Goal: Task Accomplishment & Management: Complete application form

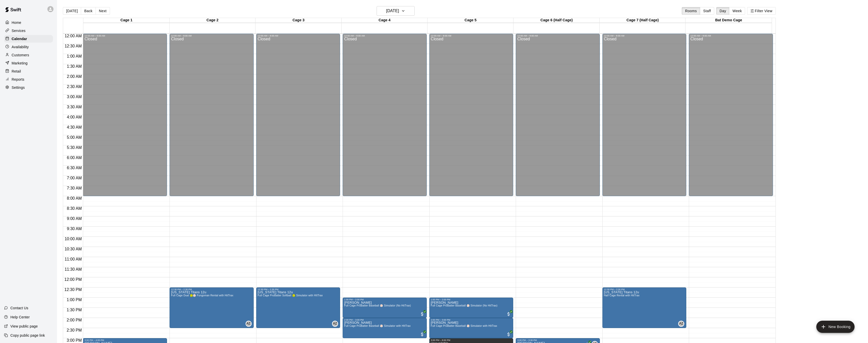
scroll to position [157, 0]
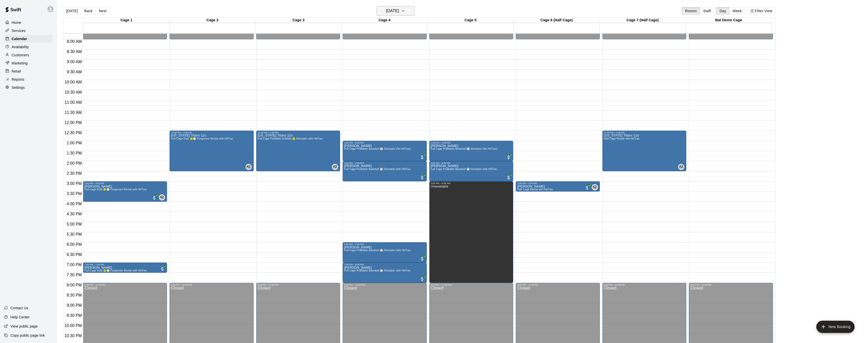
click at [410, 12] on button "[DATE]" at bounding box center [396, 11] width 38 height 10
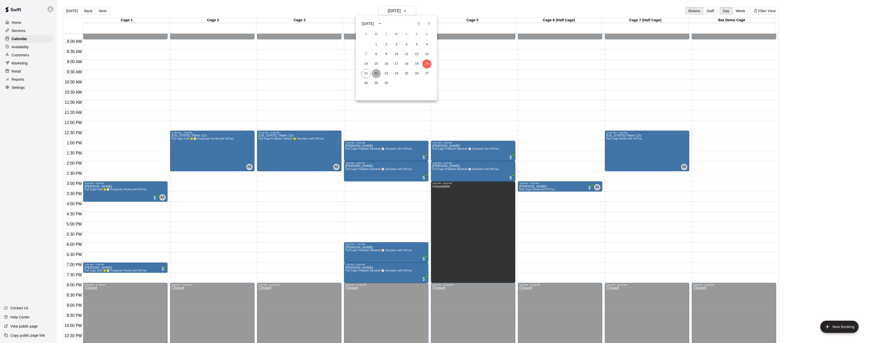
click at [376, 72] on button "22" at bounding box center [376, 73] width 9 height 9
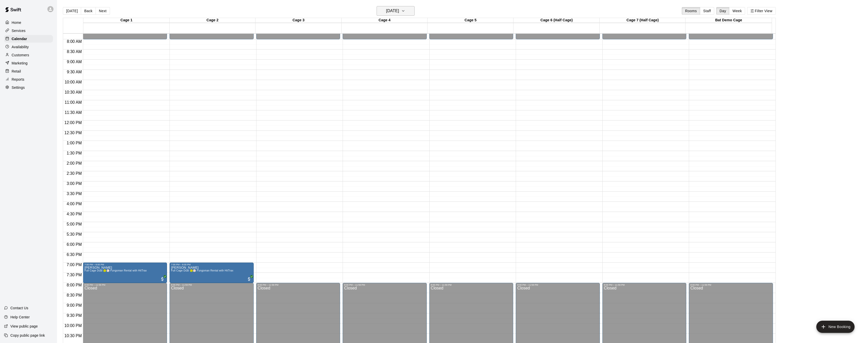
click at [414, 9] on button "Monday Sep 22" at bounding box center [396, 11] width 38 height 10
click at [369, 73] on button "21" at bounding box center [365, 73] width 9 height 9
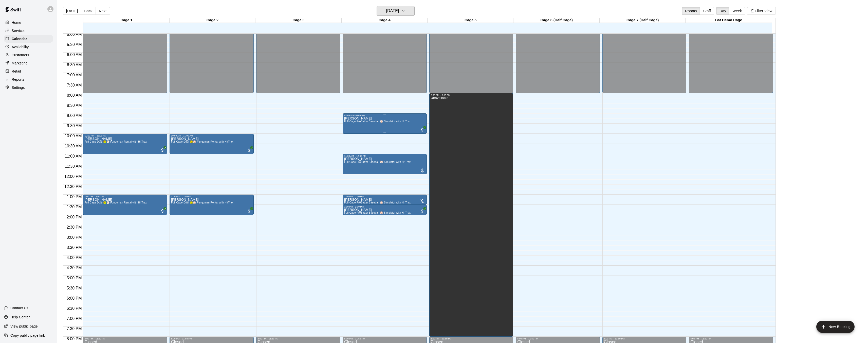
scroll to position [102, 0]
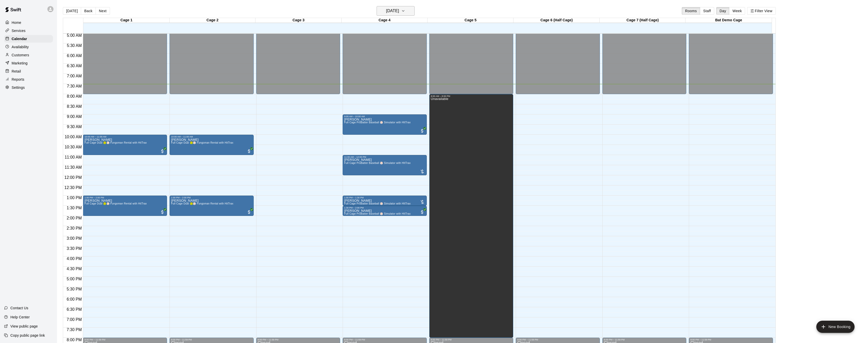
click at [405, 11] on icon "button" at bounding box center [403, 11] width 4 height 6
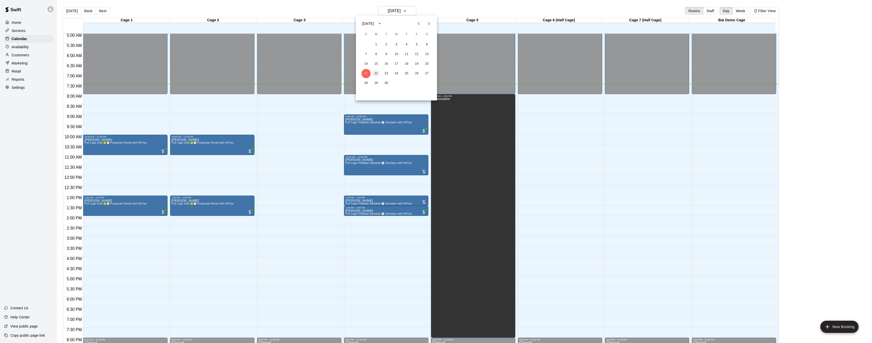
click at [376, 73] on button "22" at bounding box center [376, 73] width 9 height 9
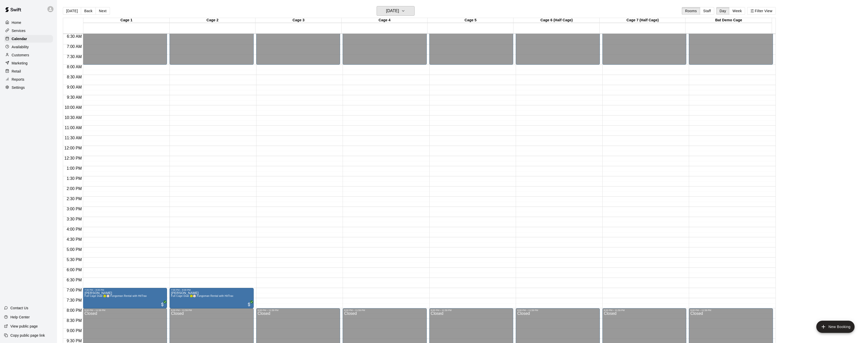
scroll to position [131, 0]
click at [405, 11] on icon "button" at bounding box center [403, 11] width 4 height 6
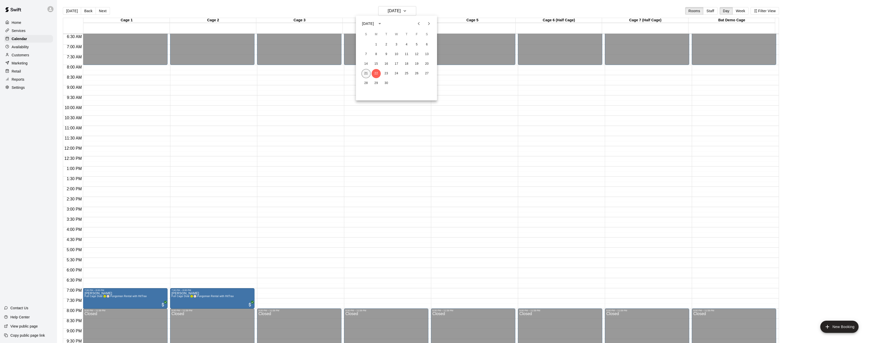
click at [366, 75] on button "21" at bounding box center [365, 73] width 9 height 9
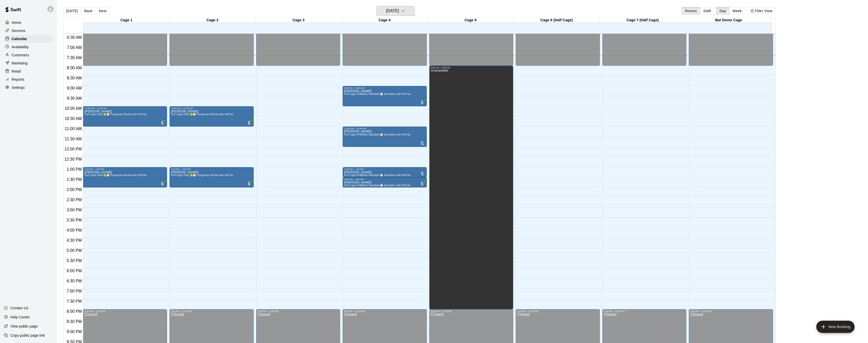
scroll to position [130, 0]
click at [376, 94] on span "Full Cage ProBatter Baseball ⚾ Simulator with HItTrax" at bounding box center [377, 94] width 66 height 3
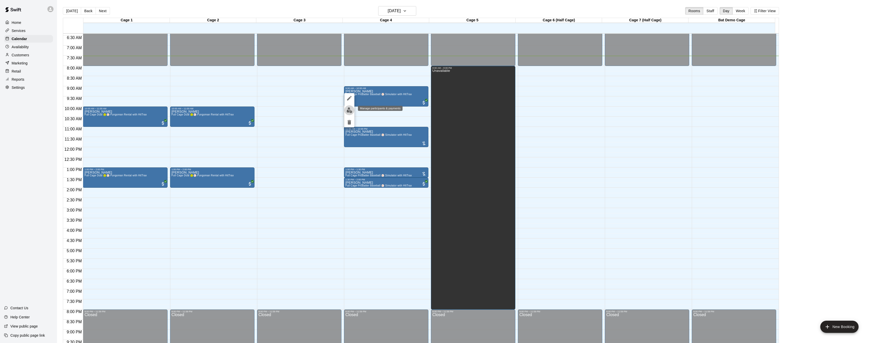
click at [347, 107] on img "edit" at bounding box center [349, 110] width 6 height 6
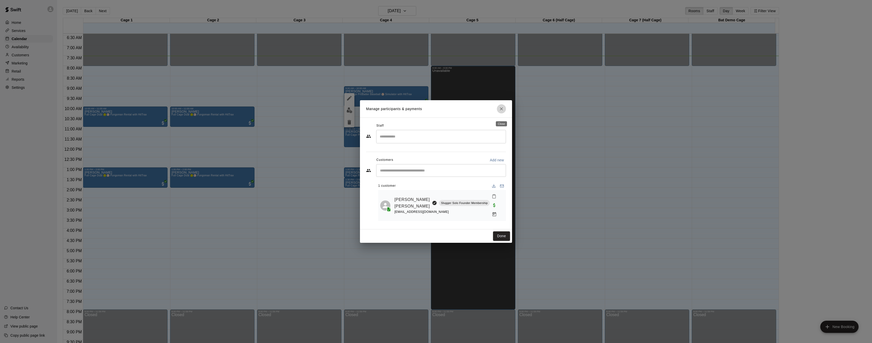
click at [500, 111] on icon "Close" at bounding box center [501, 108] width 5 height 5
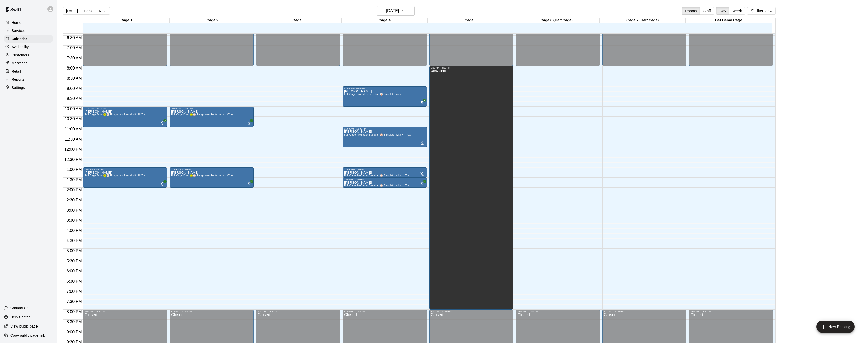
click at [384, 135] on span "Full Cage ProBatter Baseball ⚾ Simulator with HItTrax" at bounding box center [377, 134] width 66 height 3
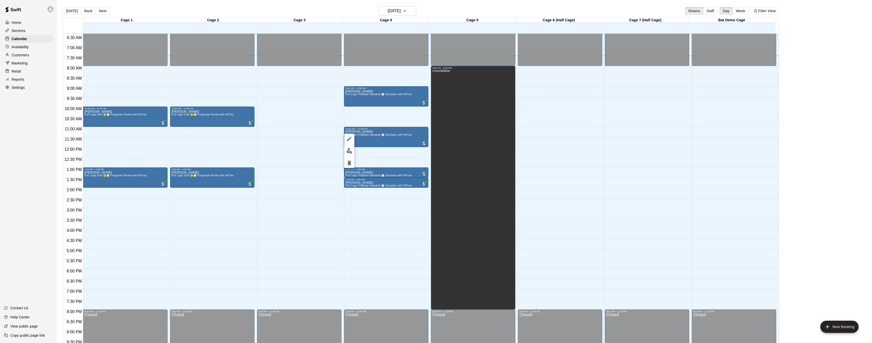
click at [350, 152] on img "edit" at bounding box center [349, 151] width 6 height 6
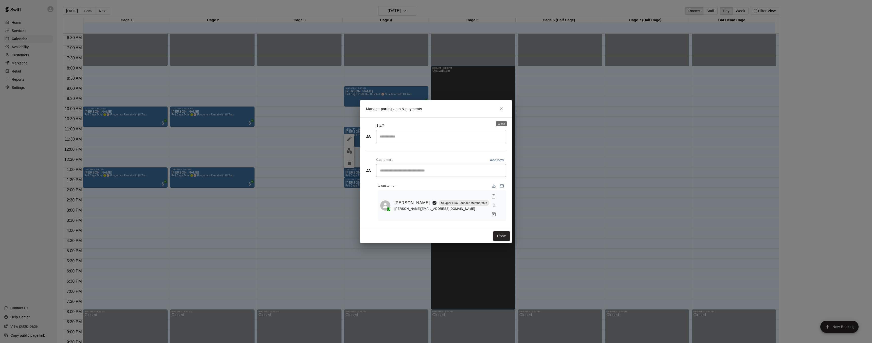
click at [502, 110] on icon "Close" at bounding box center [501, 108] width 3 height 3
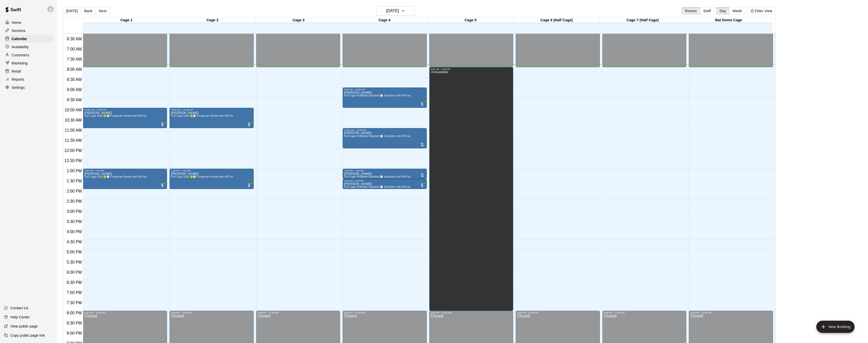
scroll to position [128, 0]
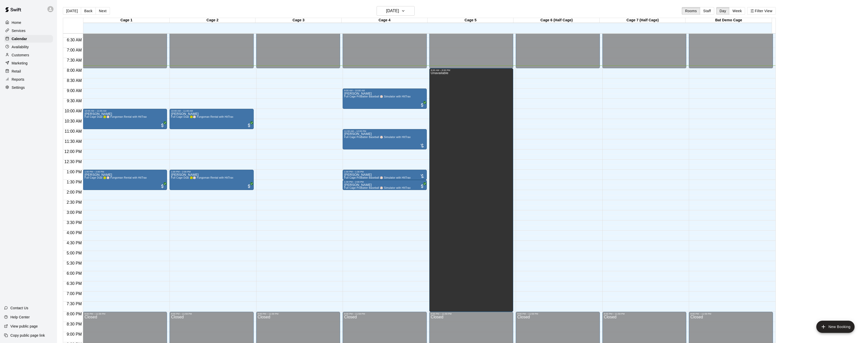
click at [30, 48] on div "Availability" at bounding box center [28, 47] width 49 height 8
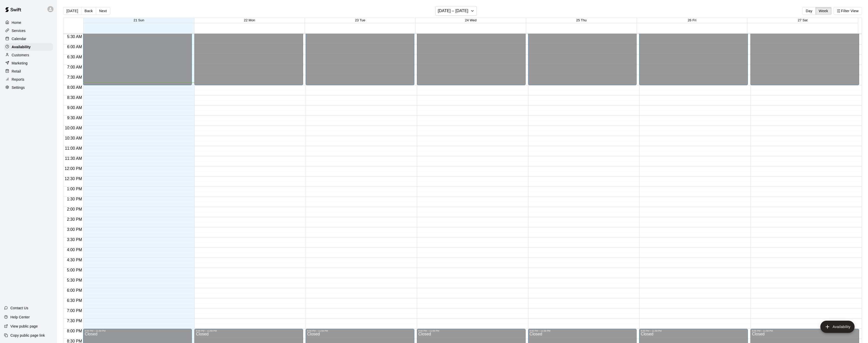
scroll to position [117, 0]
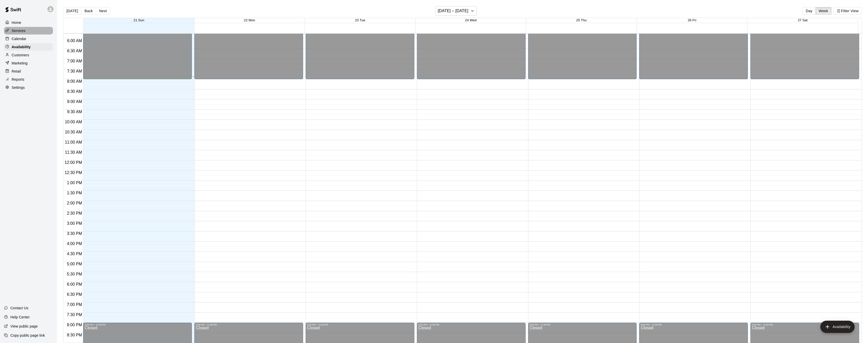
click at [26, 30] on div "Services" at bounding box center [28, 31] width 49 height 8
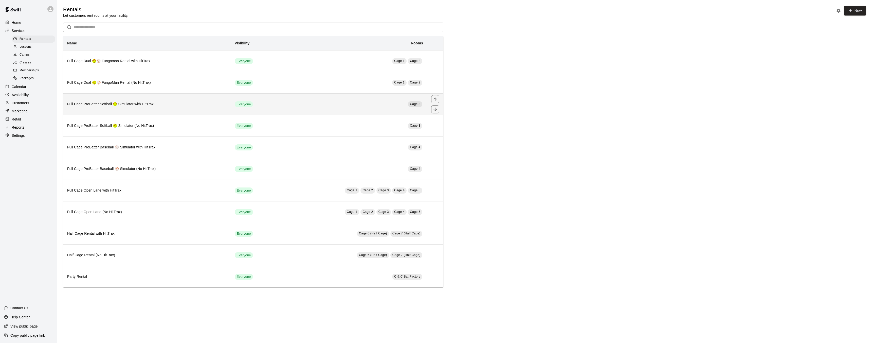
click at [416, 105] on span "Cage 3" at bounding box center [415, 104] width 10 height 4
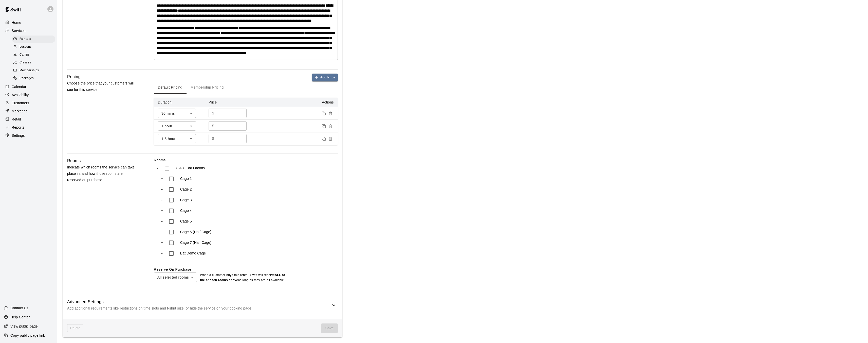
scroll to position [174, 0]
click at [193, 278] on body "**********" at bounding box center [436, 94] width 872 height 496
click at [238, 244] on div at bounding box center [436, 171] width 872 height 343
click at [336, 328] on span "Save" at bounding box center [329, 327] width 17 height 9
click at [332, 308] on icon at bounding box center [334, 305] width 6 height 6
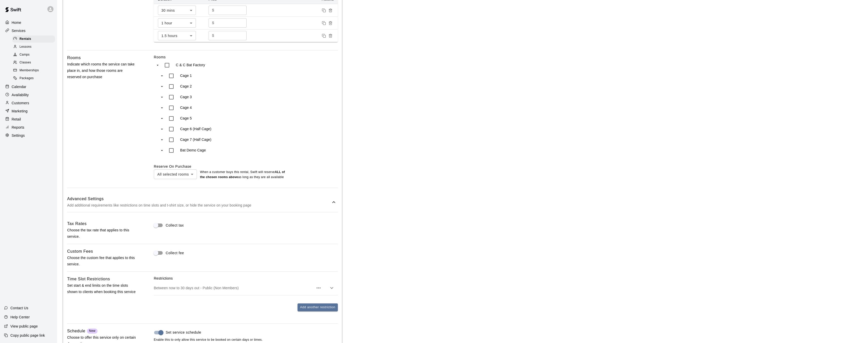
scroll to position [258, 0]
click at [27, 31] on div "Services" at bounding box center [28, 31] width 49 height 8
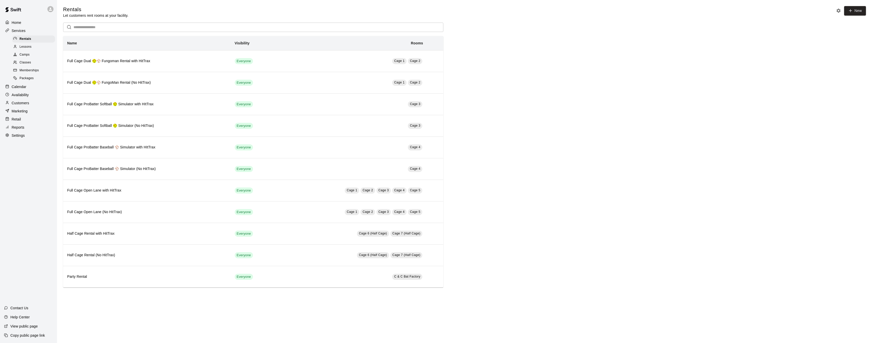
click at [29, 87] on div "Calendar" at bounding box center [28, 87] width 49 height 8
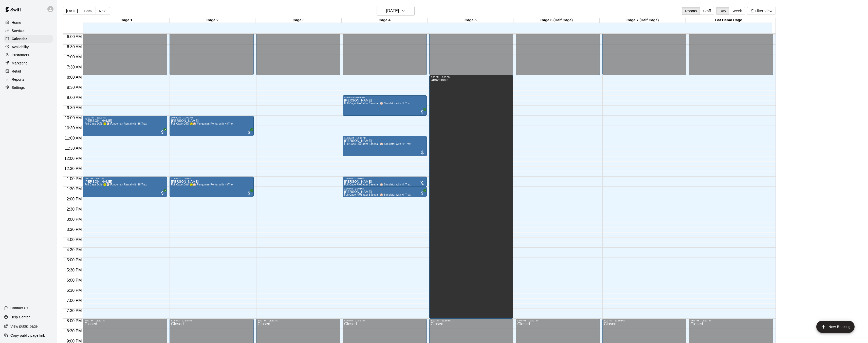
scroll to position [121, 0]
click at [25, 53] on p "Customers" at bounding box center [20, 54] width 17 height 5
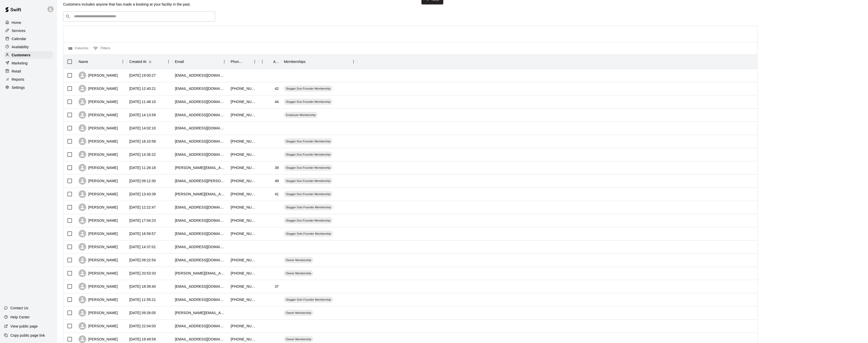
scroll to position [11, 0]
click at [32, 31] on div "Services" at bounding box center [28, 31] width 49 height 8
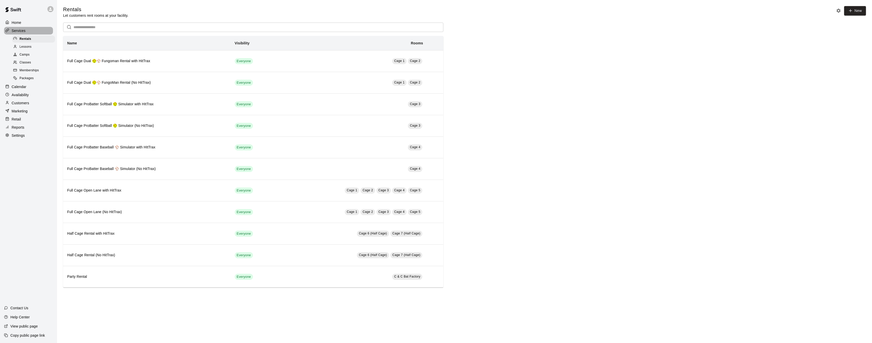
click at [31, 31] on div "Services" at bounding box center [28, 31] width 49 height 8
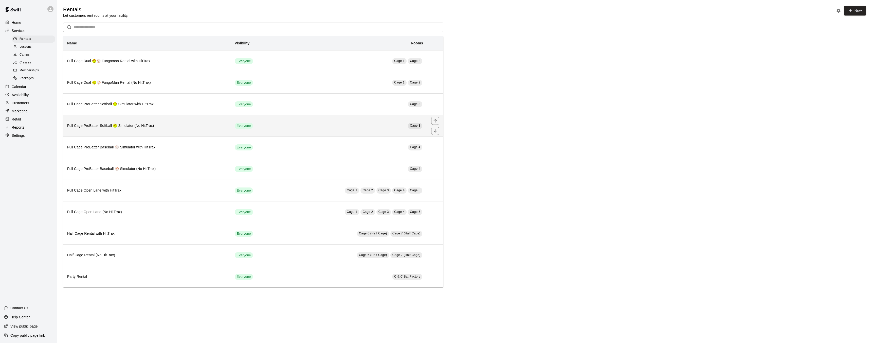
click at [147, 124] on h6 "Full Cage ProBatter Softball 🥎 Simulator (No HitTrax)" at bounding box center [146, 126] width 159 height 6
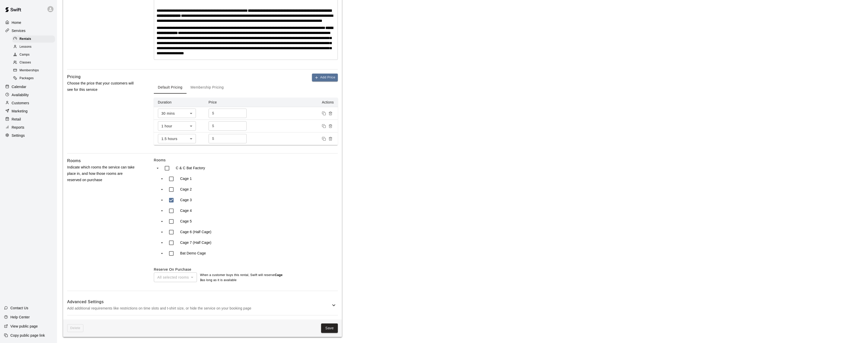
scroll to position [136, 0]
click at [329, 326] on button "Save" at bounding box center [329, 327] width 17 height 9
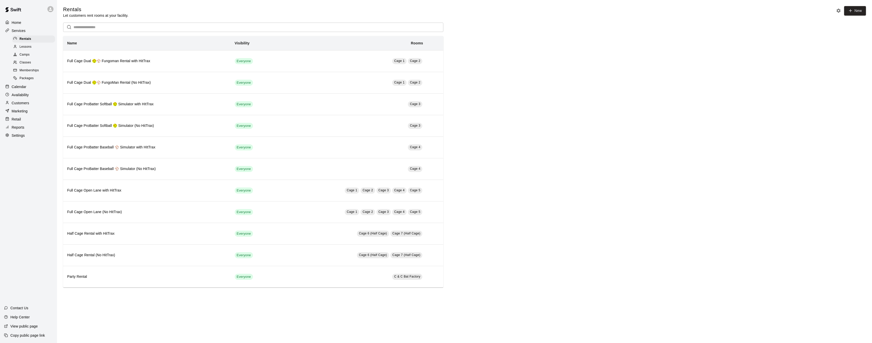
click at [36, 88] on div "Calendar" at bounding box center [28, 87] width 49 height 8
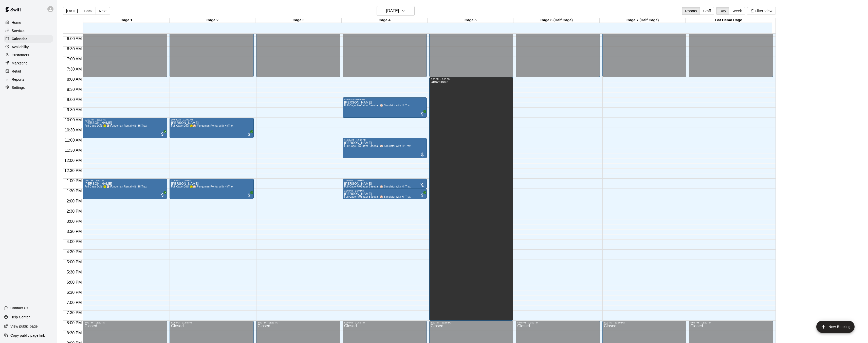
scroll to position [115, 0]
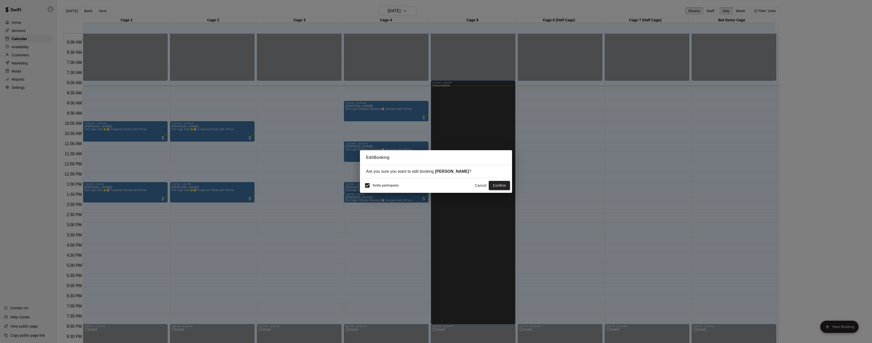
click at [219, 211] on div "Edit Booking Are you sure you want to edit booking Thomas Hubbard ? Notify part…" at bounding box center [436, 171] width 872 height 343
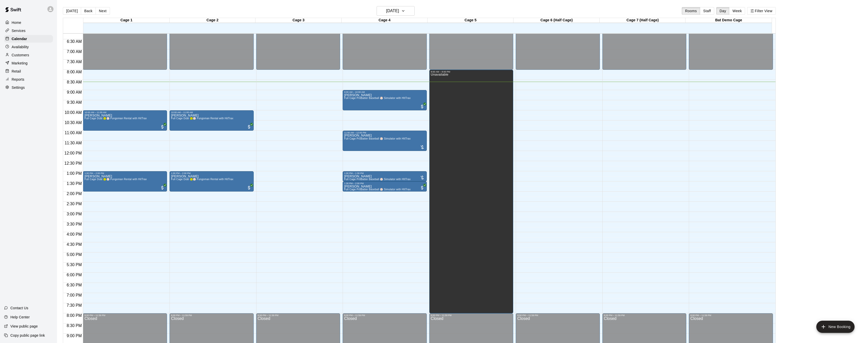
scroll to position [127, 0]
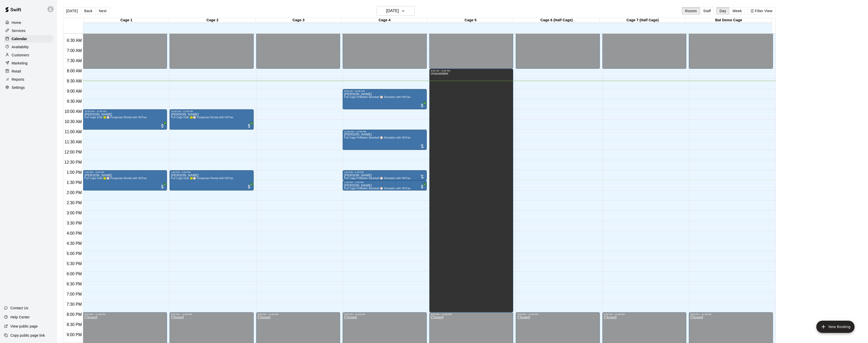
click at [29, 29] on div "Services" at bounding box center [28, 31] width 49 height 8
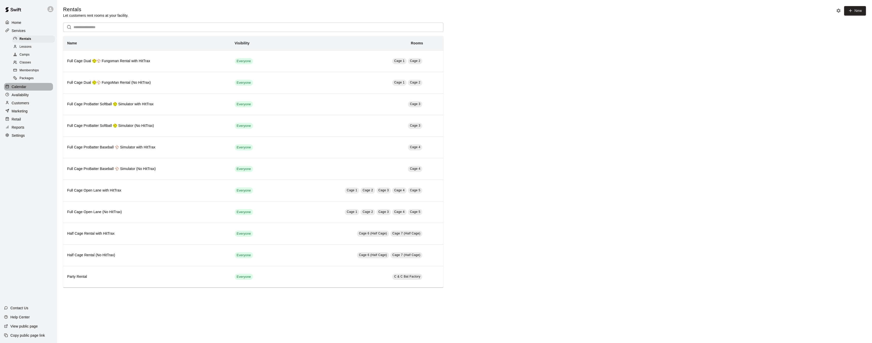
click at [31, 86] on div "Calendar" at bounding box center [28, 87] width 49 height 8
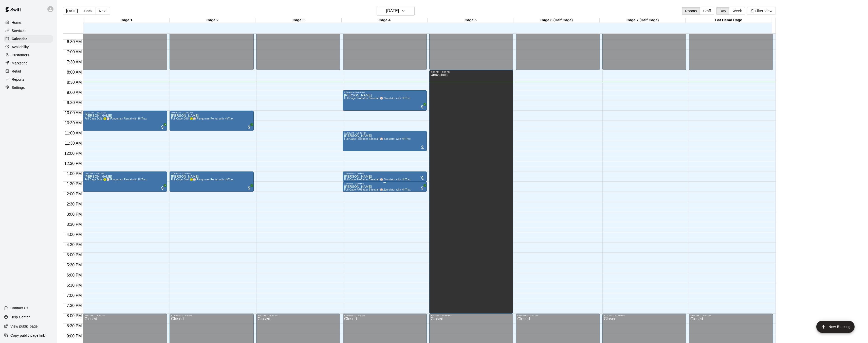
scroll to position [126, 0]
click at [846, 324] on button "New Booking" at bounding box center [835, 326] width 38 height 12
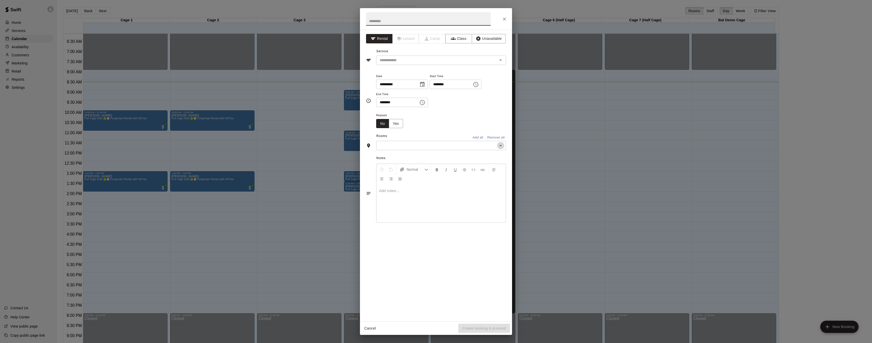
click at [498, 145] on icon "Open" at bounding box center [500, 145] width 6 height 6
click at [504, 19] on icon "Close" at bounding box center [504, 18] width 5 height 5
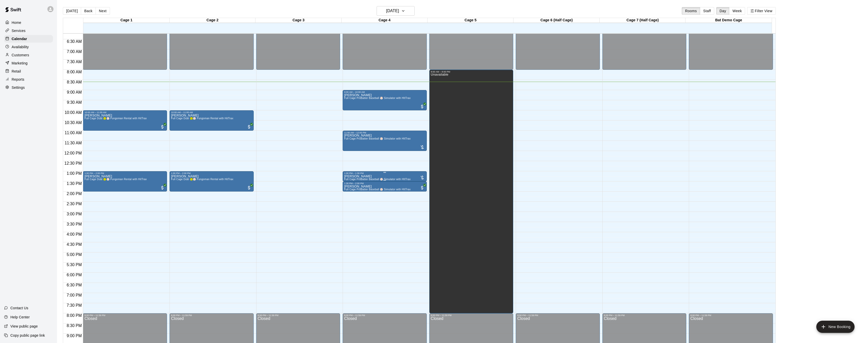
click at [422, 176] on div at bounding box center [422, 177] width 5 height 5
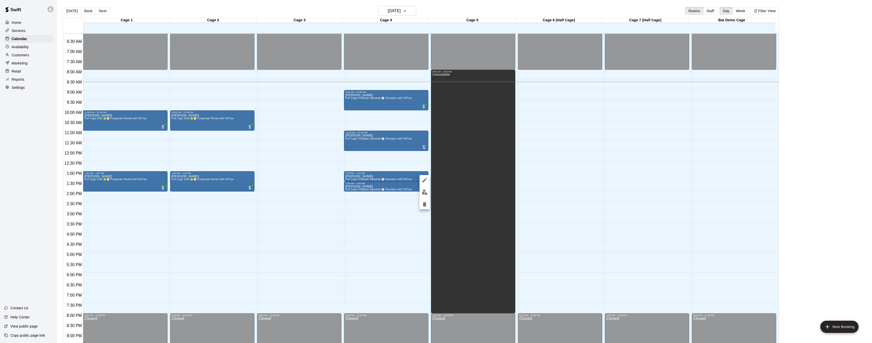
click at [407, 176] on div at bounding box center [436, 171] width 872 height 343
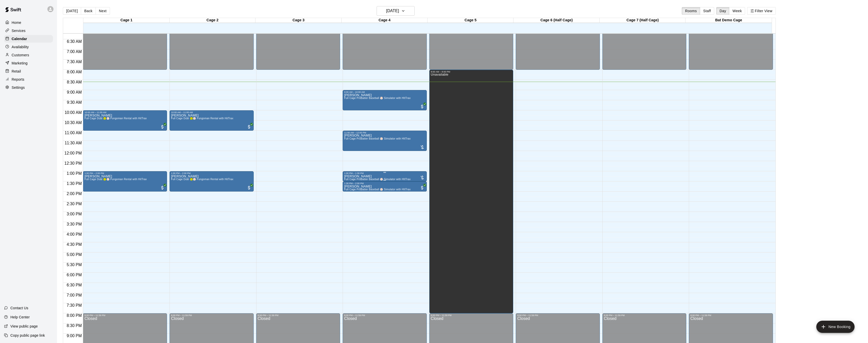
click at [400, 175] on div "Kyle Smallwood Full Cage ProBatter Baseball ⚾ Simulator with HItTrax" at bounding box center [377, 345] width 66 height 343
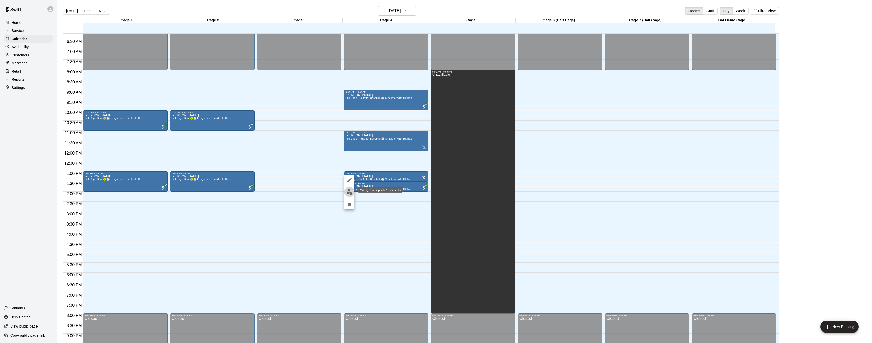
click at [350, 193] on img "edit" at bounding box center [349, 192] width 6 height 6
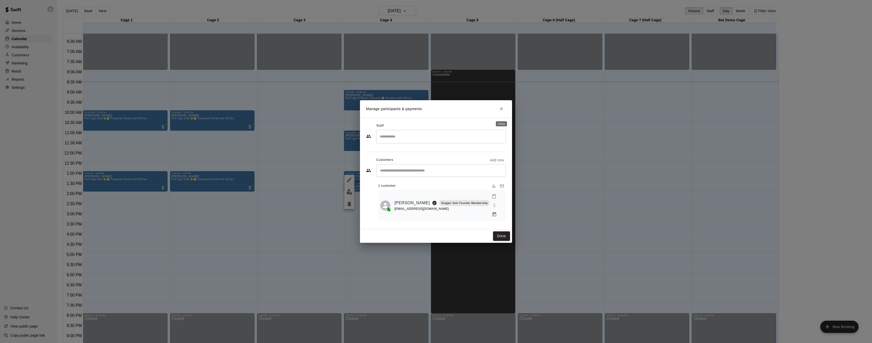
click at [501, 111] on icon "Close" at bounding box center [501, 108] width 5 height 5
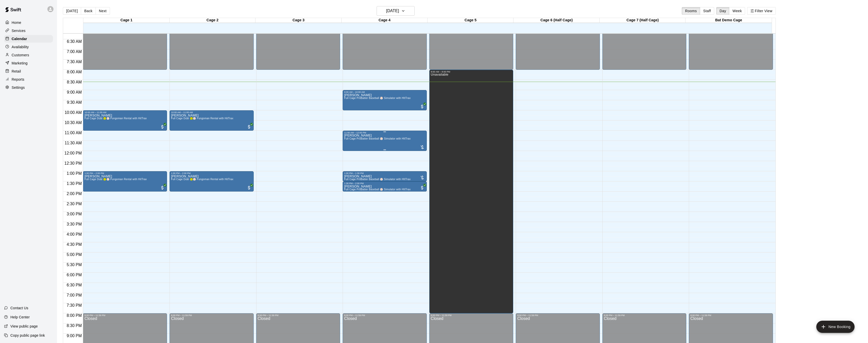
click at [422, 146] on div at bounding box center [422, 146] width 5 height 5
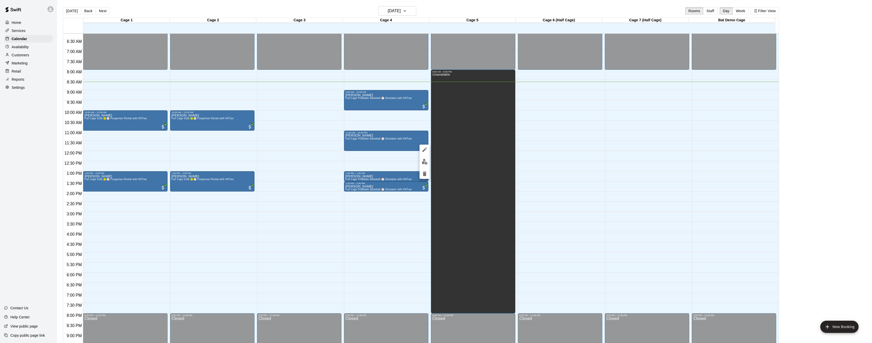
click at [402, 139] on div at bounding box center [436, 171] width 872 height 343
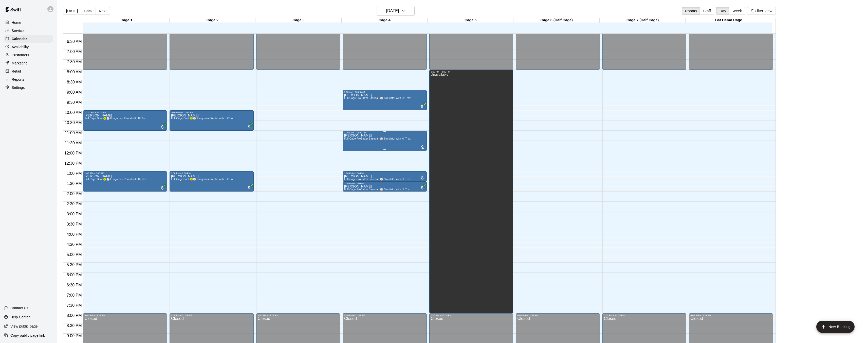
click at [390, 138] on span "Full Cage ProBatter Baseball ⚾ Simulator with HItTrax" at bounding box center [377, 138] width 66 height 3
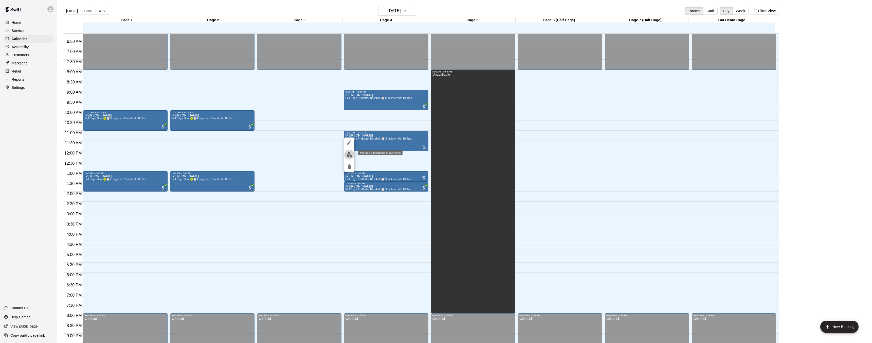
click at [350, 153] on img "edit" at bounding box center [349, 155] width 6 height 6
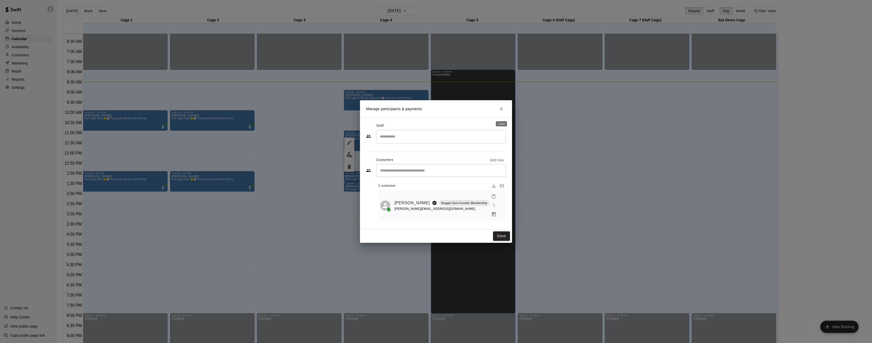
click at [505, 113] on button "Close" at bounding box center [501, 108] width 9 height 9
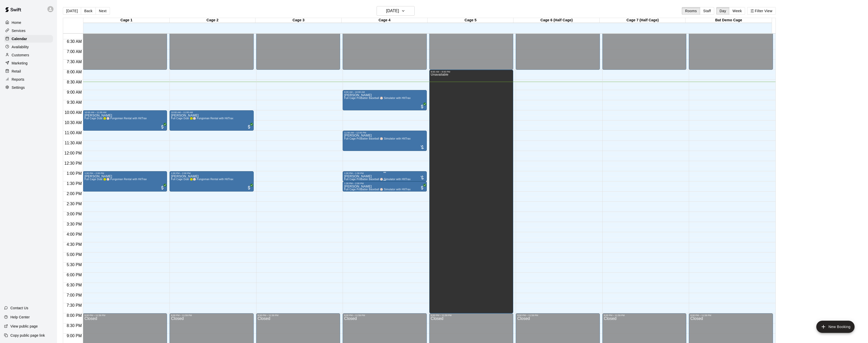
click at [390, 175] on div "Kyle Smallwood Full Cage ProBatter Baseball ⚾ Simulator with HItTrax" at bounding box center [377, 345] width 66 height 343
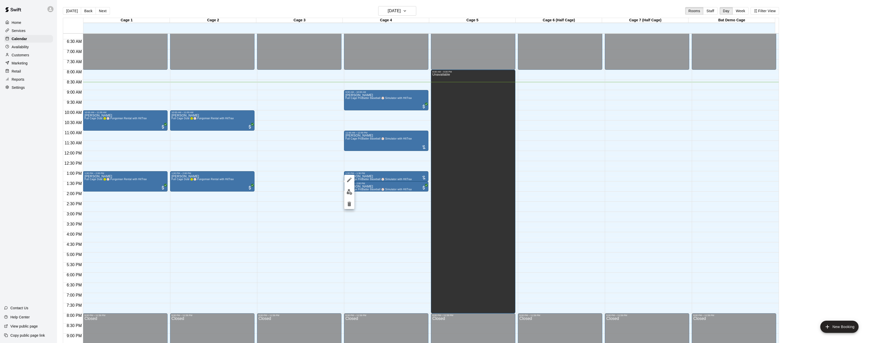
click at [366, 208] on div at bounding box center [436, 171] width 872 height 343
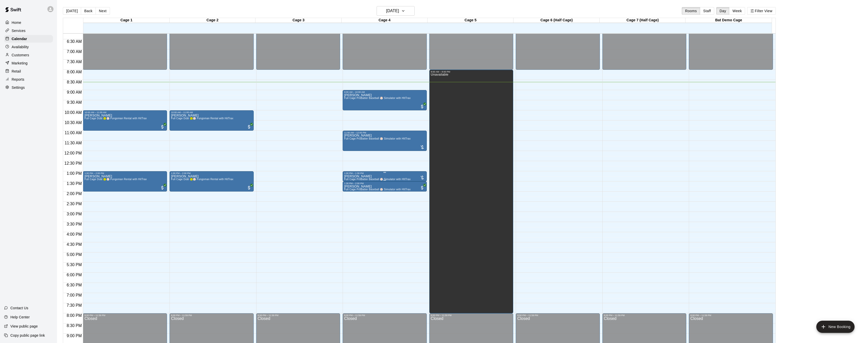
click at [392, 175] on div "Kyle Smallwood Full Cage ProBatter Baseball ⚾ Simulator with HItTrax" at bounding box center [377, 345] width 66 height 343
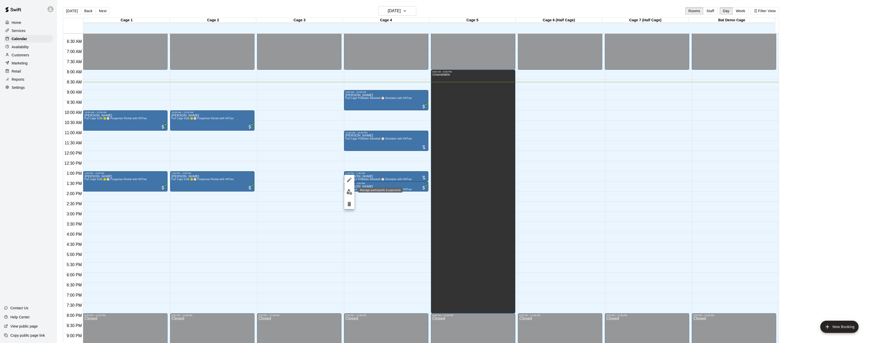
click at [349, 191] on img "edit" at bounding box center [349, 192] width 6 height 6
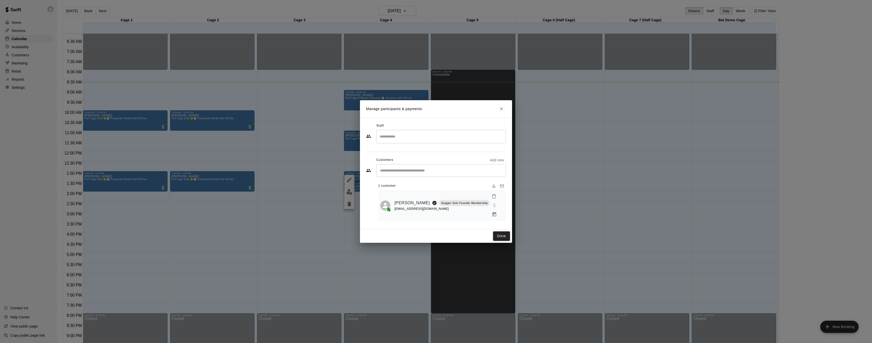
click at [502, 110] on icon "Close" at bounding box center [501, 108] width 3 height 3
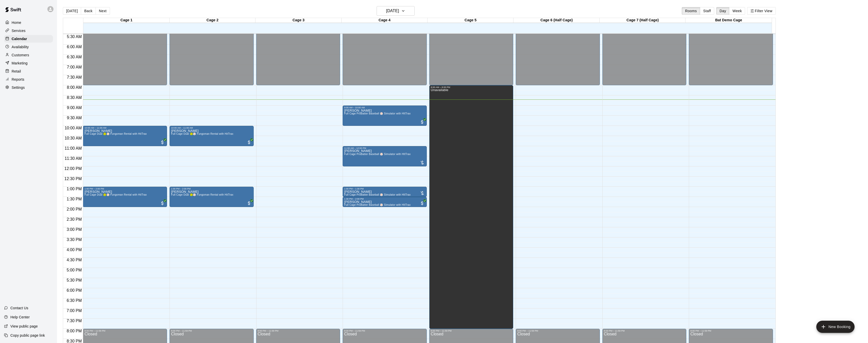
scroll to position [111, 0]
click at [396, 110] on div "Livia Claasen Full Cage ProBatter Baseball ⚾ Simulator with HItTrax" at bounding box center [377, 279] width 66 height 343
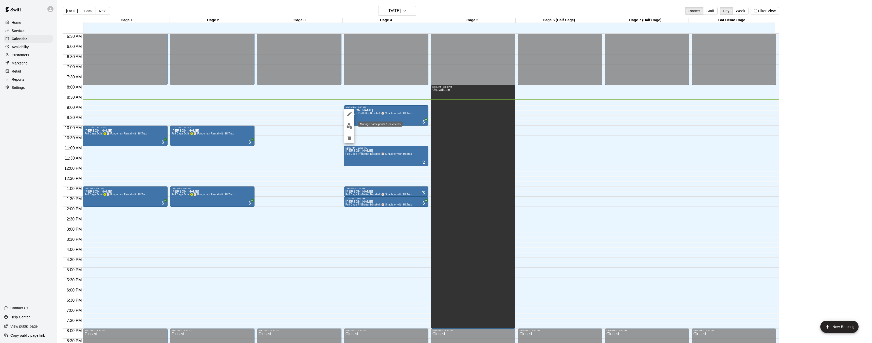
click at [347, 124] on img "edit" at bounding box center [349, 126] width 6 height 6
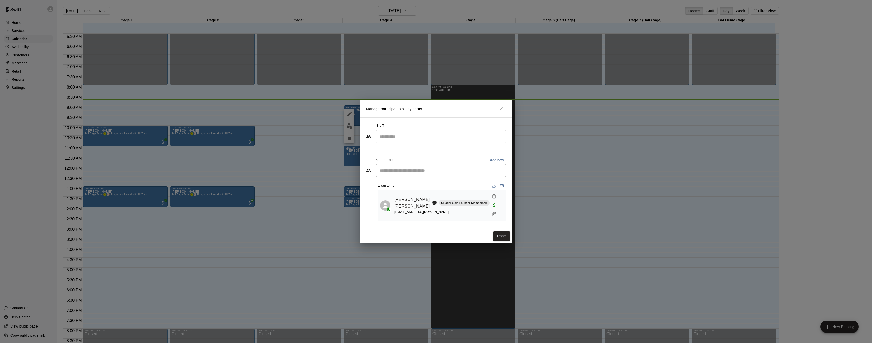
click at [416, 204] on link "Sawyer Claasen" at bounding box center [411, 202] width 35 height 13
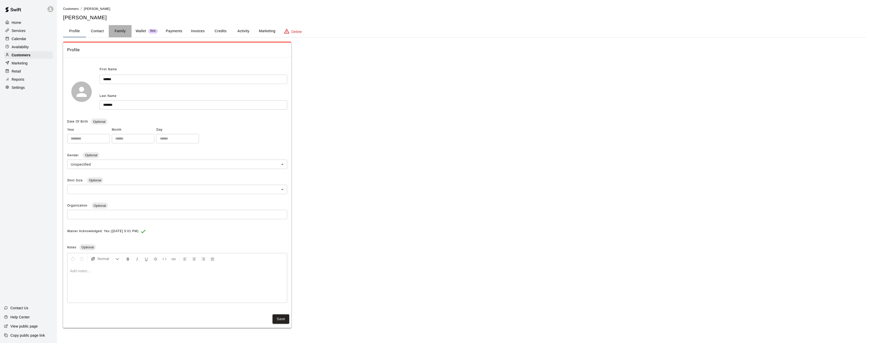
click at [114, 29] on button "Family" at bounding box center [120, 31] width 23 height 12
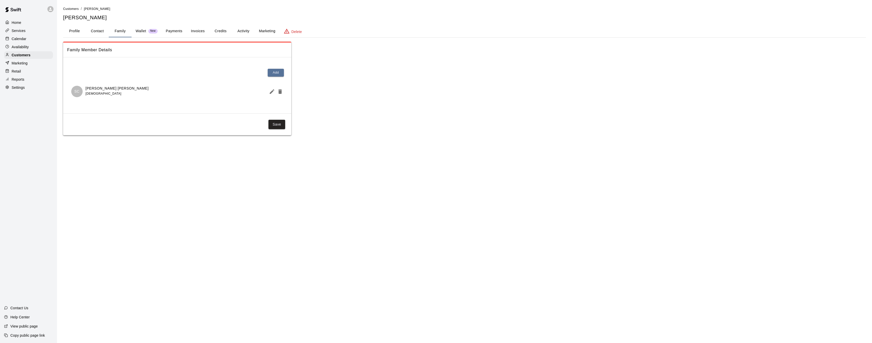
click at [79, 31] on button "Profile" at bounding box center [74, 31] width 23 height 12
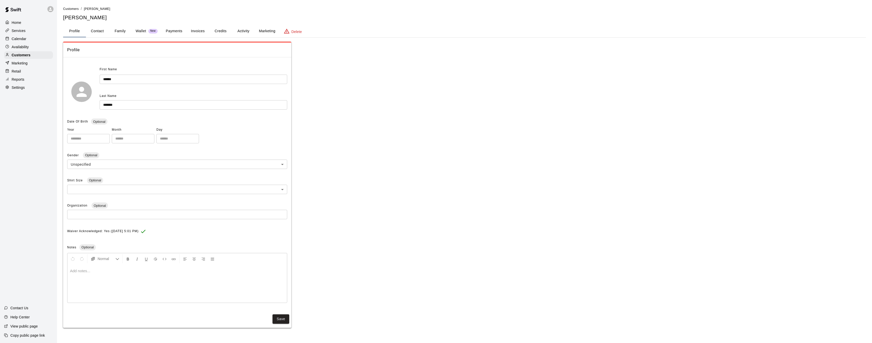
click at [25, 31] on div "Services" at bounding box center [28, 31] width 49 height 8
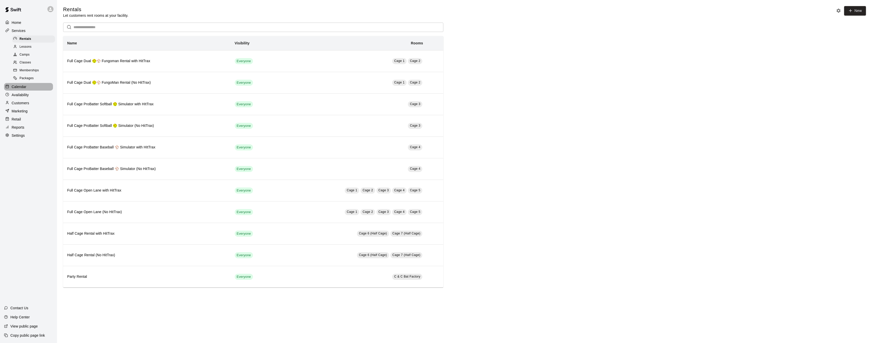
click at [32, 88] on div "Calendar" at bounding box center [28, 87] width 49 height 8
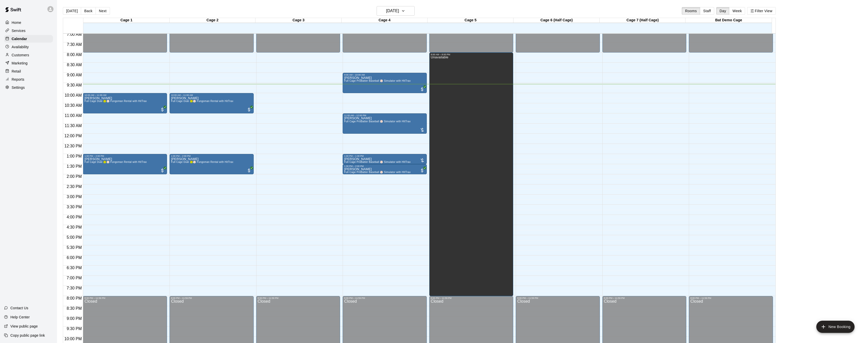
scroll to position [138, 0]
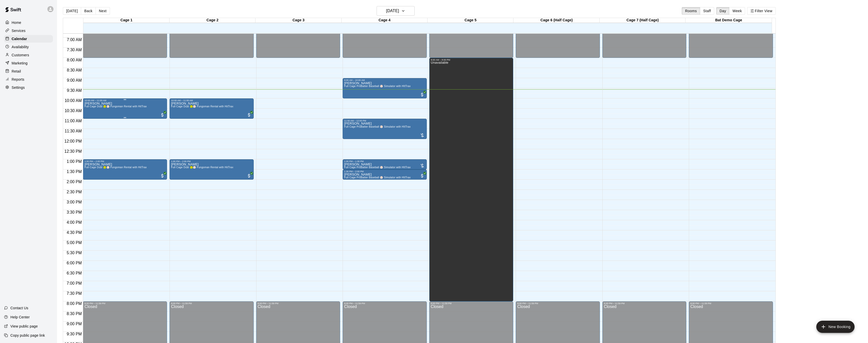
click at [95, 105] on div "Jeffrey Sexson Full Cage Dual 🥎⚾ Fungoman Rental with HitTrax" at bounding box center [115, 273] width 62 height 343
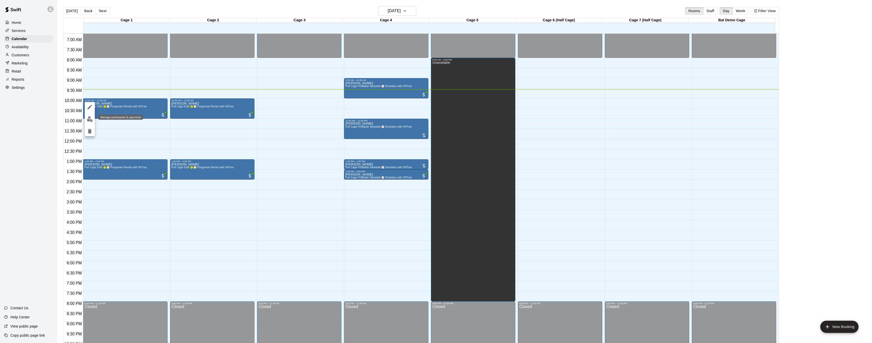
click at [93, 120] on img "edit" at bounding box center [90, 119] width 6 height 6
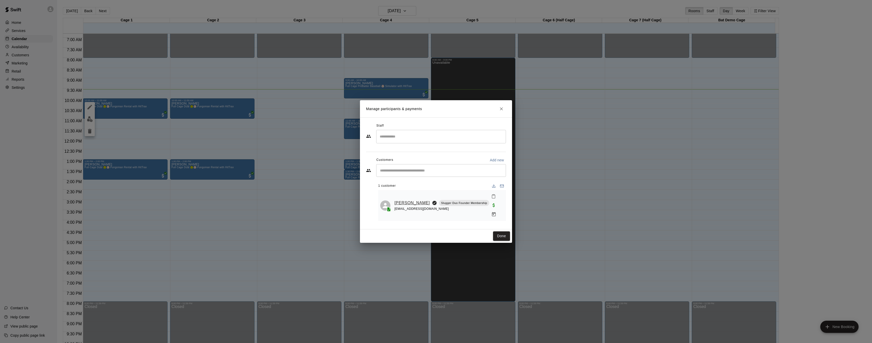
click at [407, 201] on link "Matthew Sexson" at bounding box center [411, 202] width 35 height 7
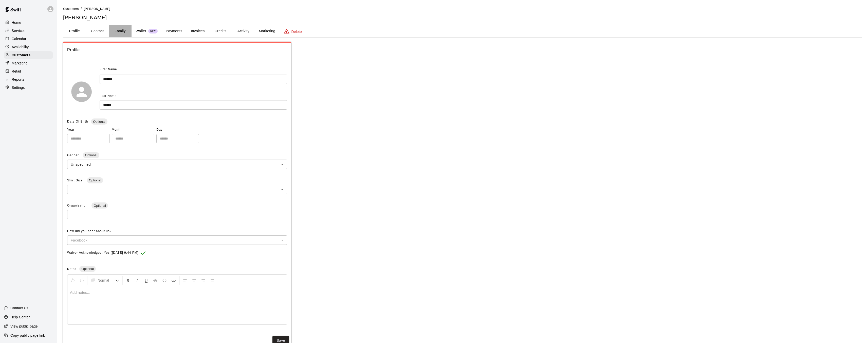
click at [119, 31] on button "Family" at bounding box center [120, 31] width 23 height 12
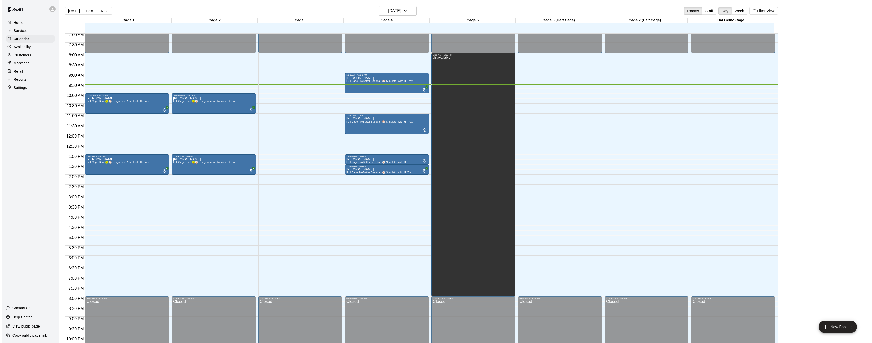
scroll to position [143, 0]
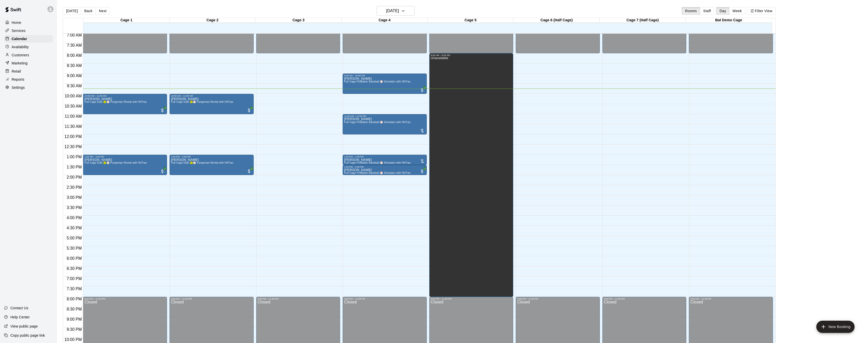
click at [23, 80] on p "Reports" at bounding box center [18, 79] width 13 height 5
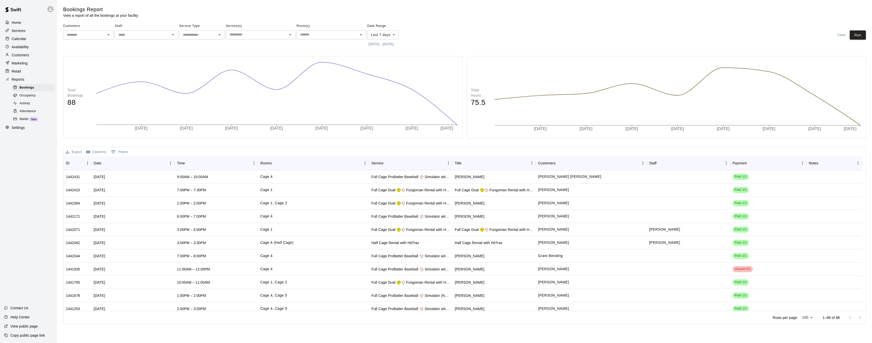
click at [29, 96] on span "Occupancy" at bounding box center [28, 95] width 16 height 5
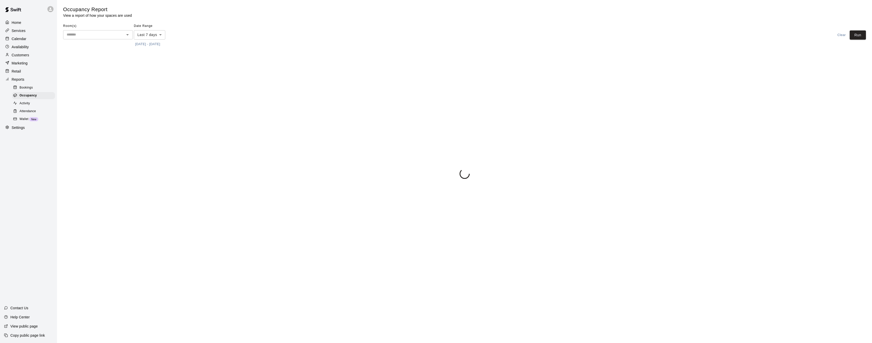
click at [30, 88] on span "Bookings" at bounding box center [26, 87] width 13 height 5
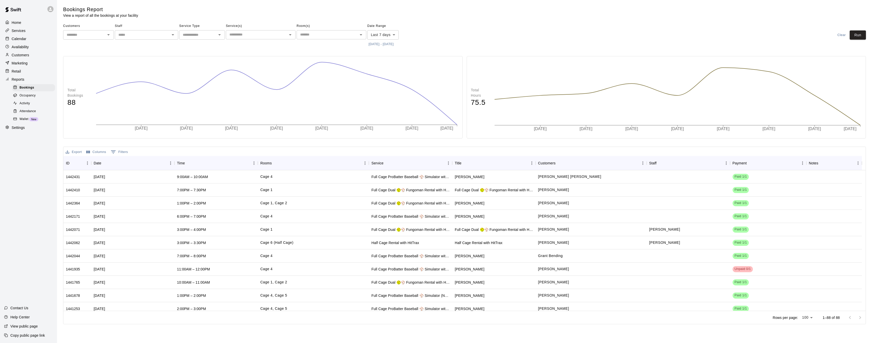
click at [23, 40] on p "Calendar" at bounding box center [19, 38] width 15 height 5
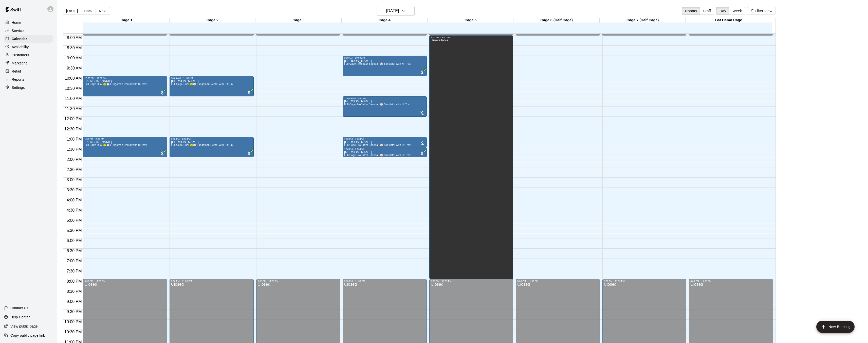
scroll to position [161, 0]
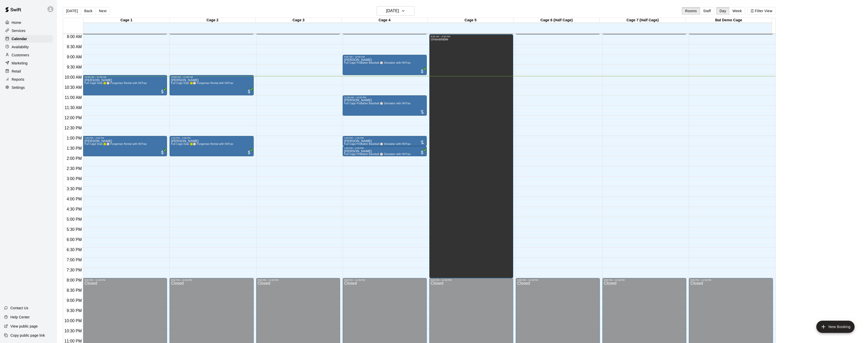
click at [31, 29] on div "Services" at bounding box center [28, 31] width 49 height 8
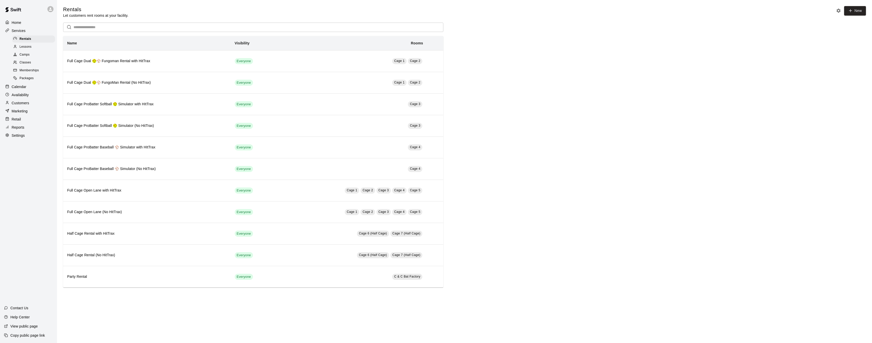
click at [25, 85] on p "Calendar" at bounding box center [19, 86] width 15 height 5
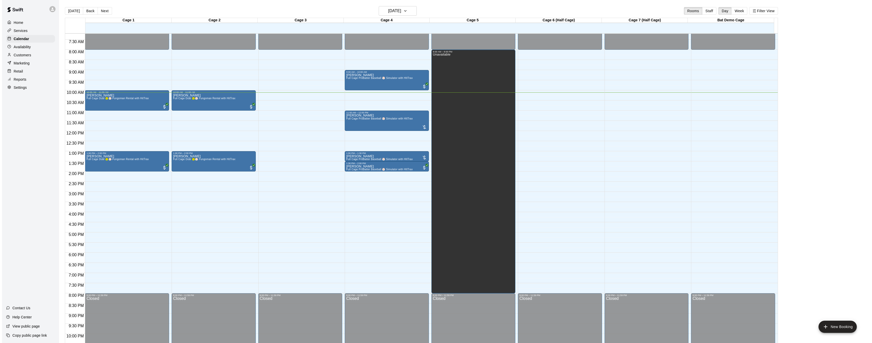
scroll to position [146, 0]
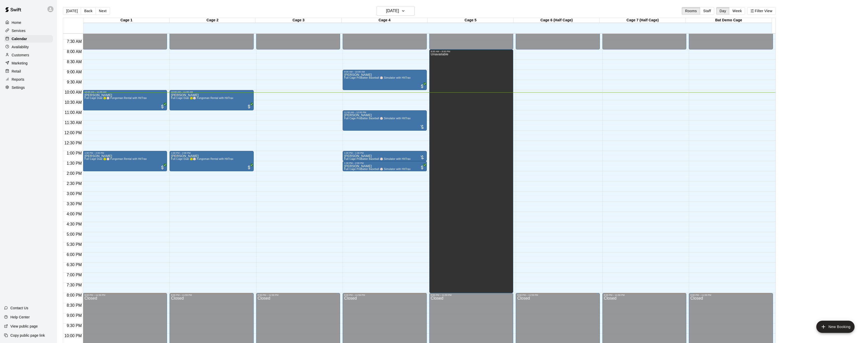
click at [19, 79] on p "Reports" at bounding box center [18, 79] width 13 height 5
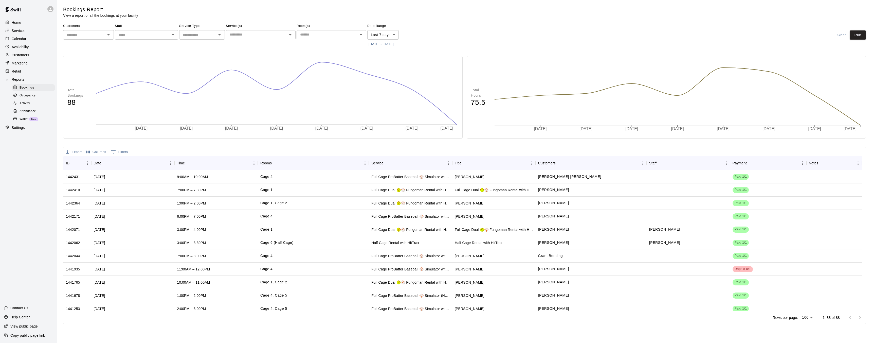
click at [24, 39] on p "Calendar" at bounding box center [19, 38] width 15 height 5
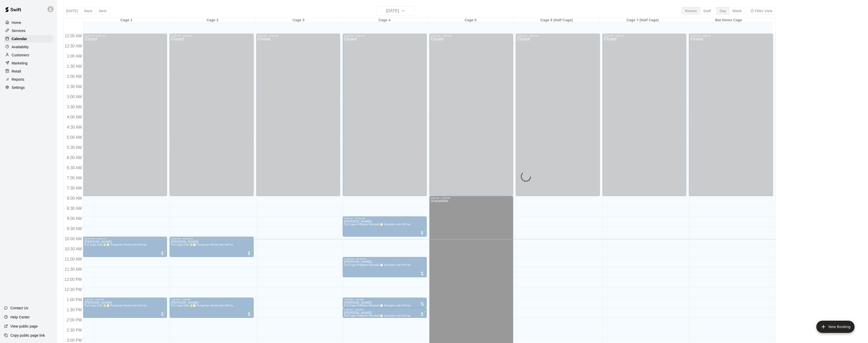
scroll to position [157, 0]
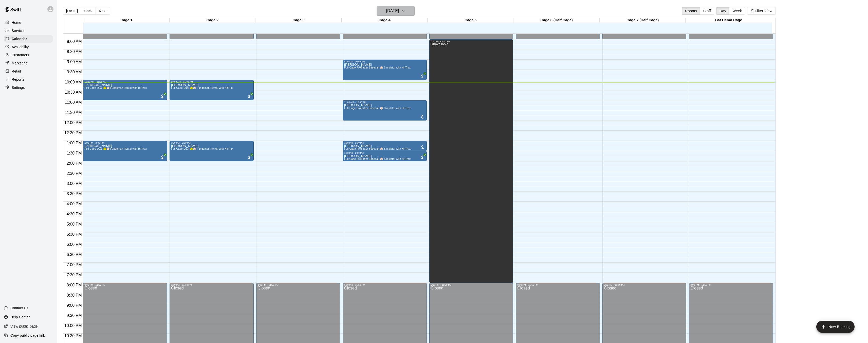
click at [414, 13] on button "[DATE]" at bounding box center [396, 11] width 38 height 10
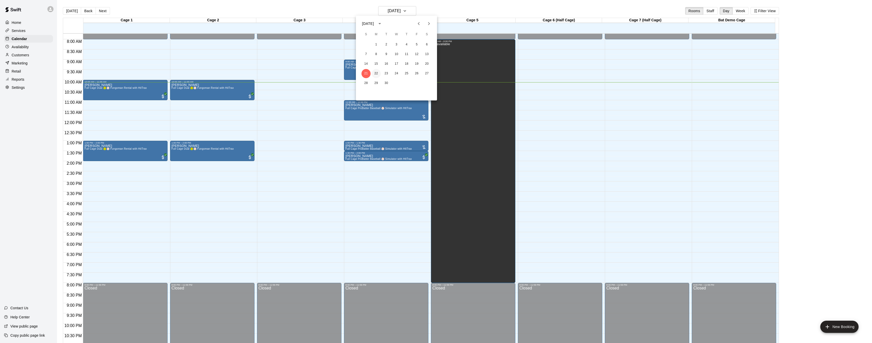
click at [377, 72] on button "22" at bounding box center [376, 73] width 9 height 9
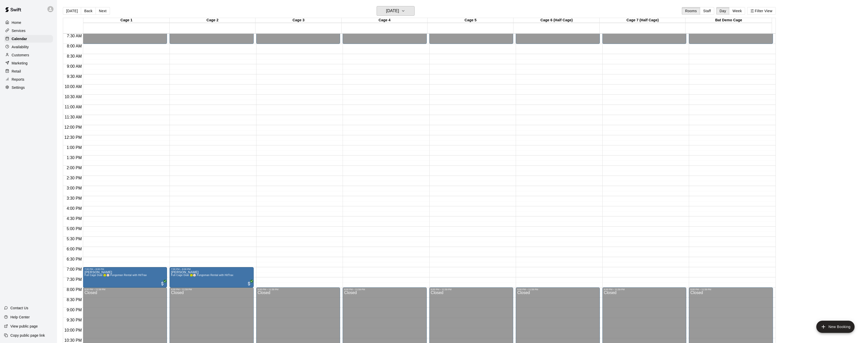
scroll to position [152, 0]
click at [399, 11] on h6 "Monday Sep 22" at bounding box center [392, 10] width 13 height 7
click at [389, 73] on button "23" at bounding box center [386, 73] width 9 height 9
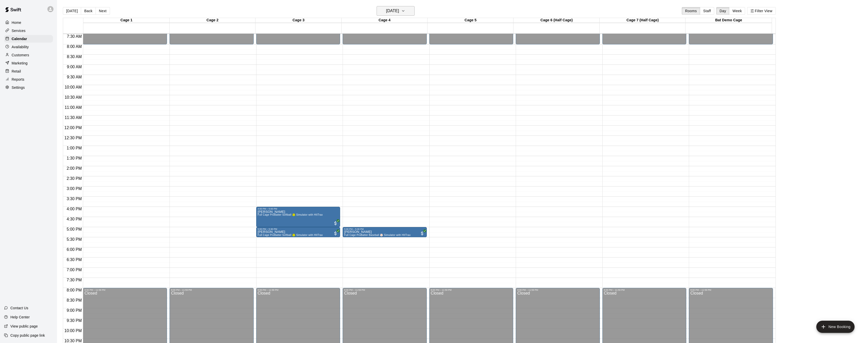
click at [408, 11] on button "Tuesday Sep 23" at bounding box center [396, 11] width 38 height 10
click at [399, 73] on button "24" at bounding box center [396, 73] width 9 height 9
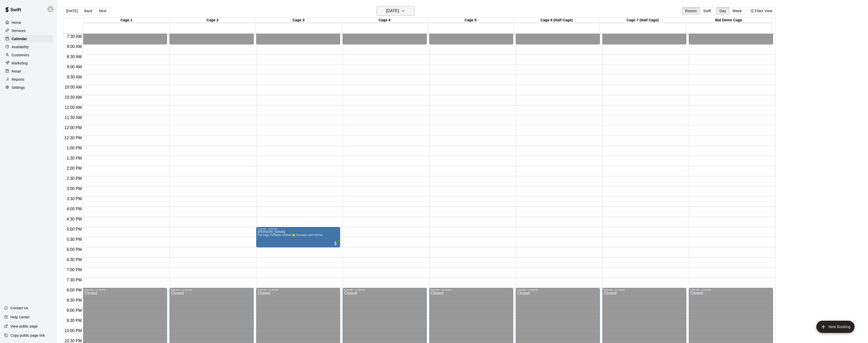
click at [412, 12] on button "Wednesday Sep 24" at bounding box center [396, 11] width 38 height 10
click at [741, 8] on div at bounding box center [436, 171] width 872 height 343
click at [740, 11] on button "Week" at bounding box center [737, 11] width 16 height 8
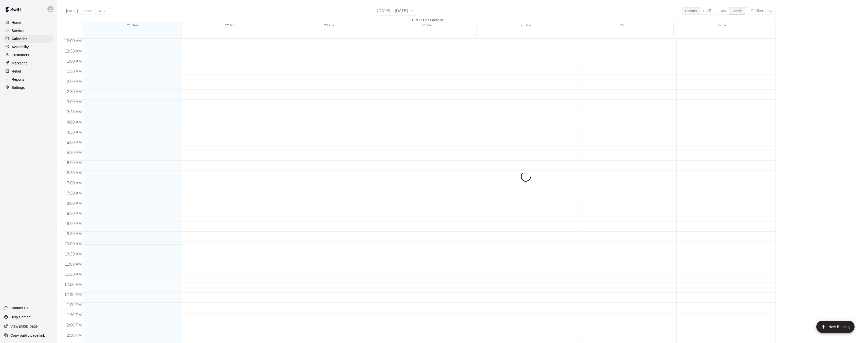
scroll to position [177, 0]
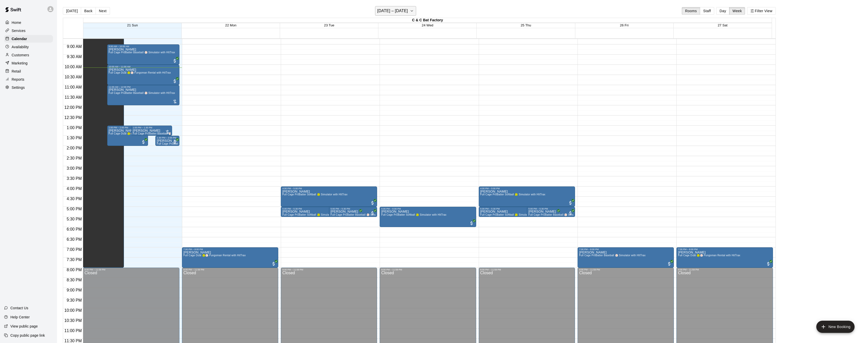
click at [413, 10] on icon "button" at bounding box center [412, 11] width 4 height 6
click at [367, 73] on button "21" at bounding box center [368, 73] width 9 height 9
click at [729, 12] on button "Day" at bounding box center [722, 11] width 13 height 8
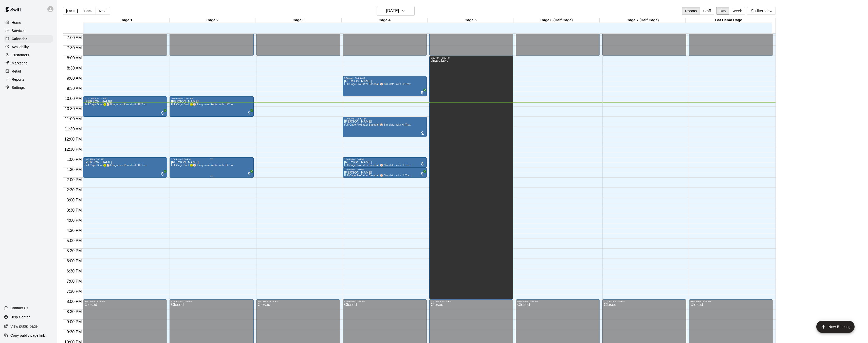
scroll to position [141, 0]
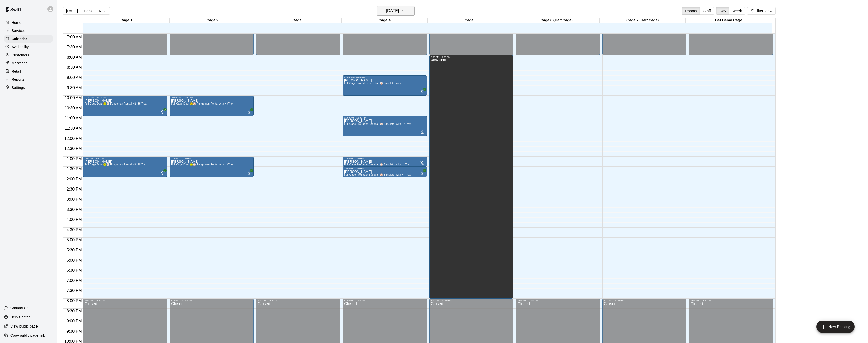
click at [399, 12] on h6 "[DATE]" at bounding box center [392, 10] width 13 height 7
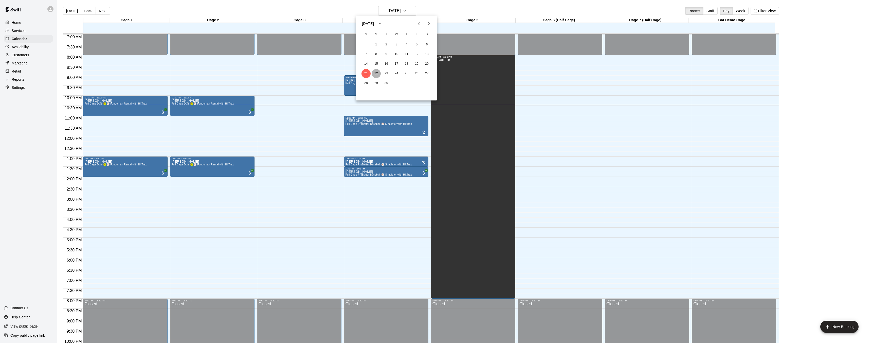
click at [373, 72] on button "22" at bounding box center [376, 73] width 9 height 9
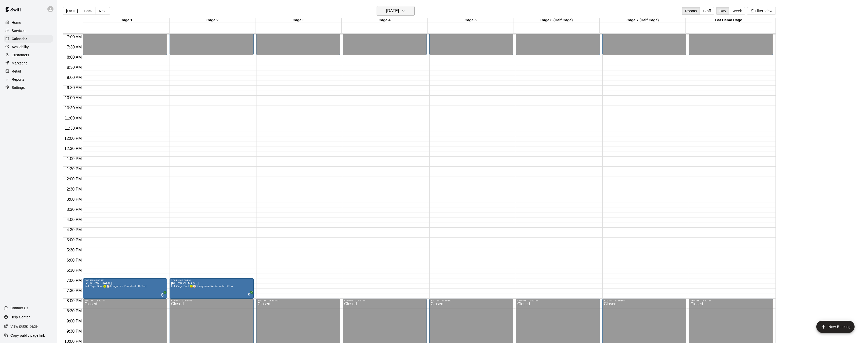
click at [409, 11] on button "Monday Sep 22" at bounding box center [396, 11] width 38 height 10
click at [366, 74] on button "21" at bounding box center [365, 73] width 9 height 9
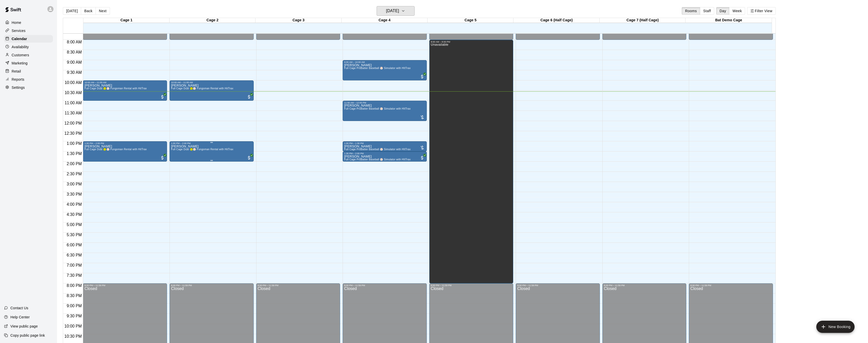
scroll to position [152, 0]
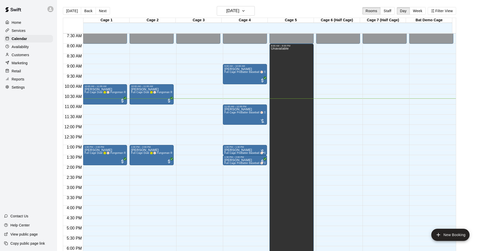
click at [396, 186] on div "12:00 AM – 8:00 AM Closed 8:00 PM – 11:59 PM Closed" at bounding box center [384, 125] width 44 height 487
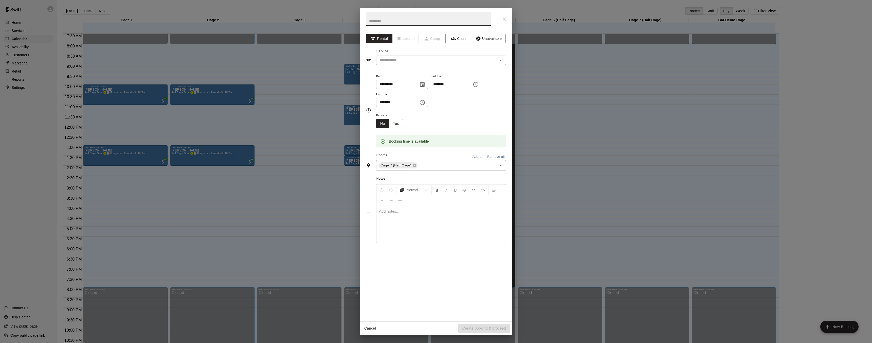
click at [505, 20] on icon "Close" at bounding box center [504, 18] width 3 height 3
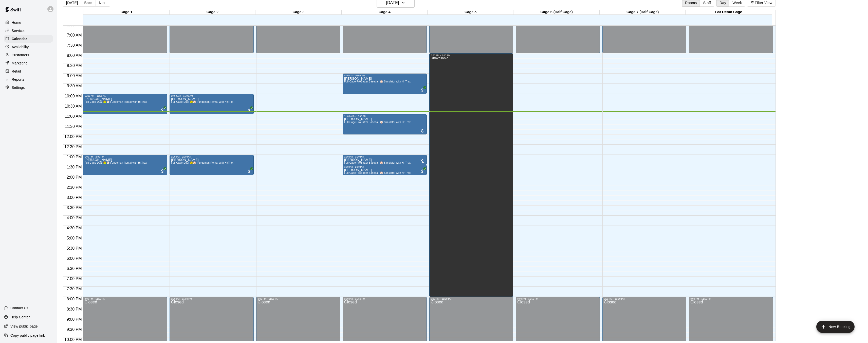
scroll to position [136, 0]
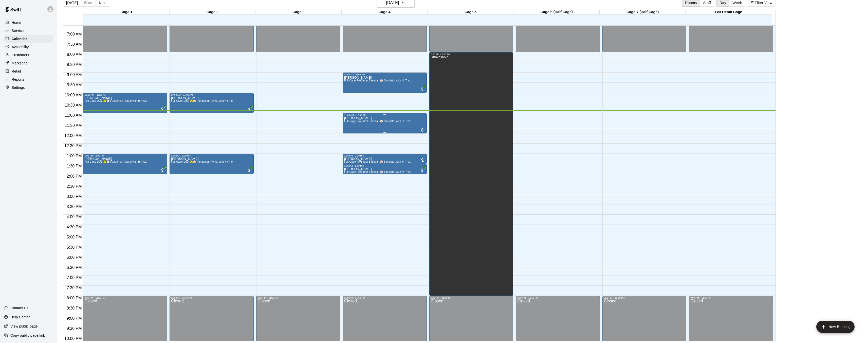
click at [393, 122] on span "Full Cage ProBatter Baseball ⚾ Simulator with HItTrax" at bounding box center [377, 121] width 66 height 3
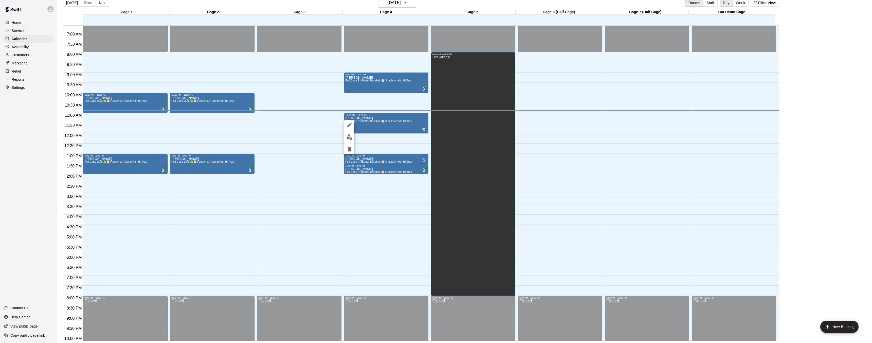
click at [352, 139] on img "edit" at bounding box center [349, 137] width 6 height 6
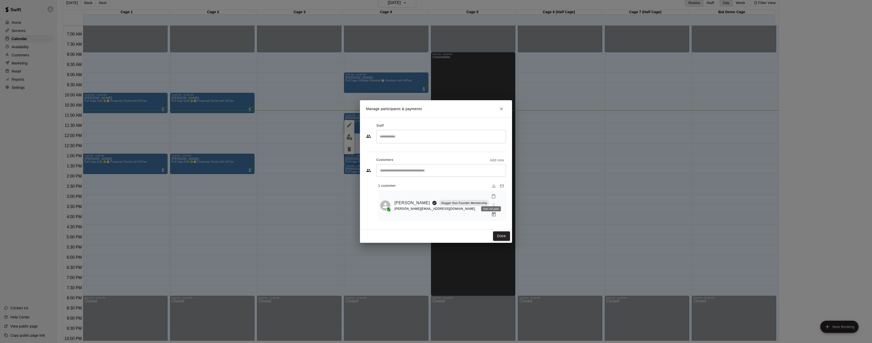
click at [491, 202] on span "Has not paid" at bounding box center [493, 204] width 9 height 4
click at [503, 111] on icon "Close" at bounding box center [501, 108] width 5 height 5
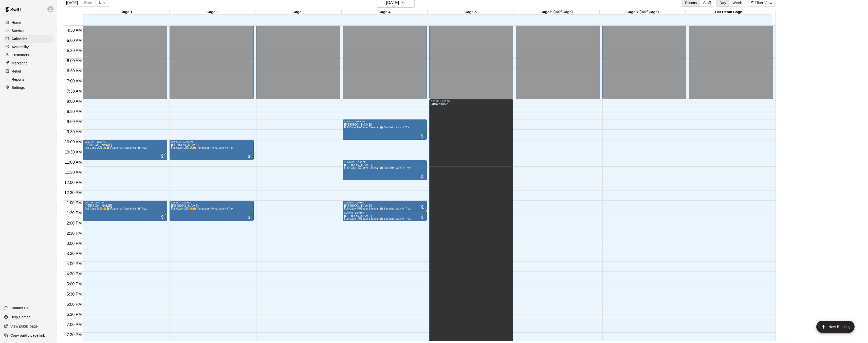
scroll to position [89, 0]
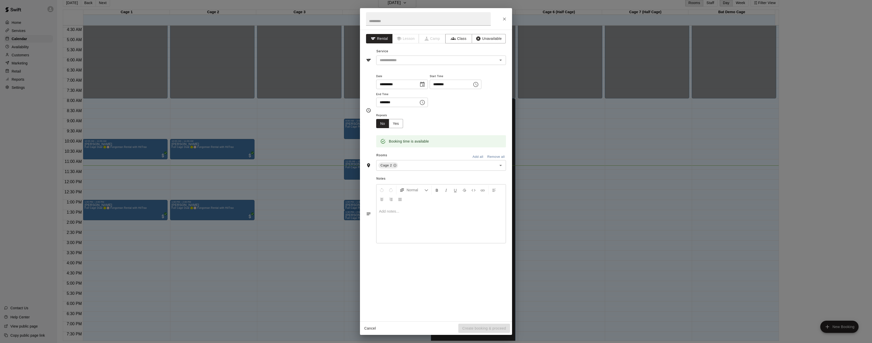
click at [291, 172] on div "**********" at bounding box center [436, 171] width 872 height 343
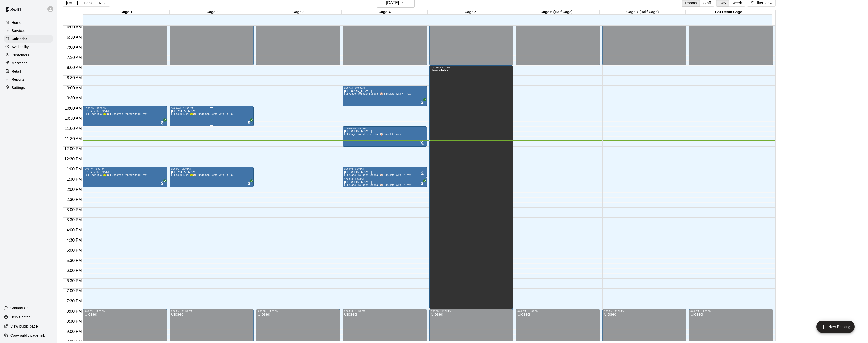
scroll to position [124, 0]
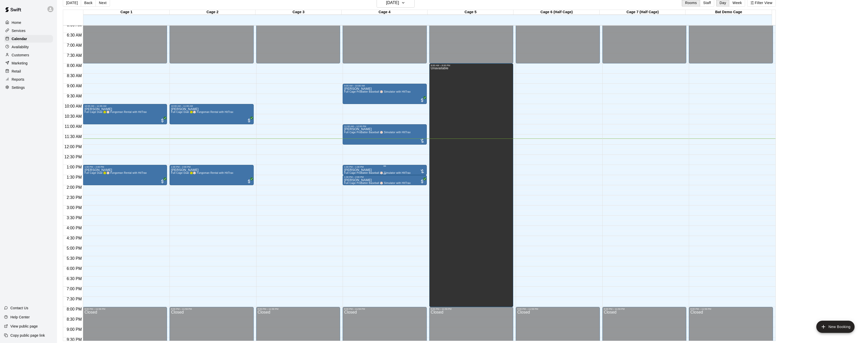
click at [376, 170] on div "Kyle Smallwood Full Cage ProBatter Baseball ⚾ Simulator with HItTrax" at bounding box center [377, 339] width 66 height 343
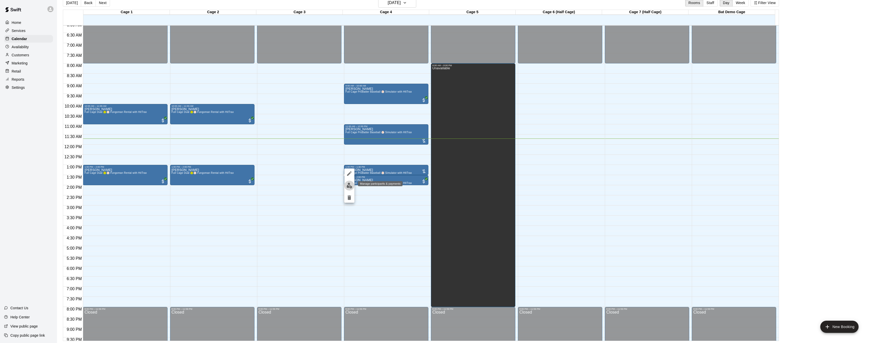
click at [347, 186] on img "edit" at bounding box center [349, 185] width 6 height 6
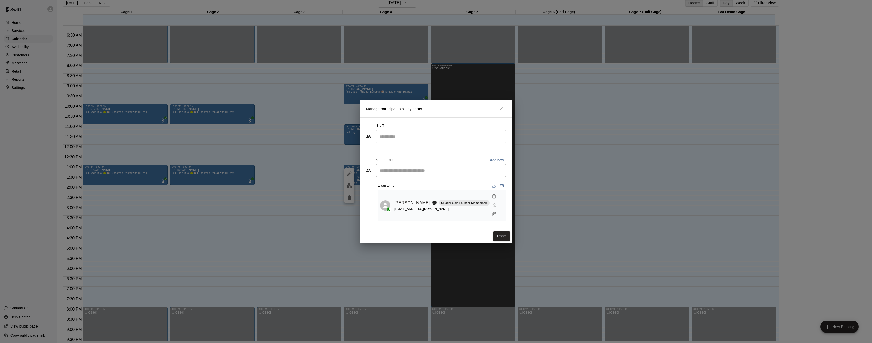
click at [500, 111] on icon "Close" at bounding box center [501, 108] width 5 height 5
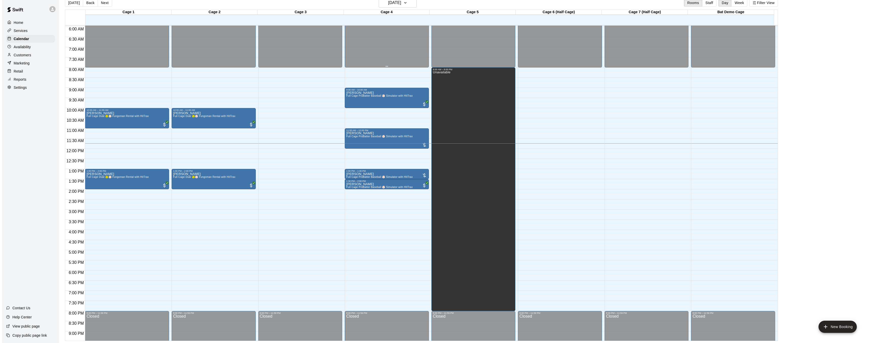
scroll to position [120, 0]
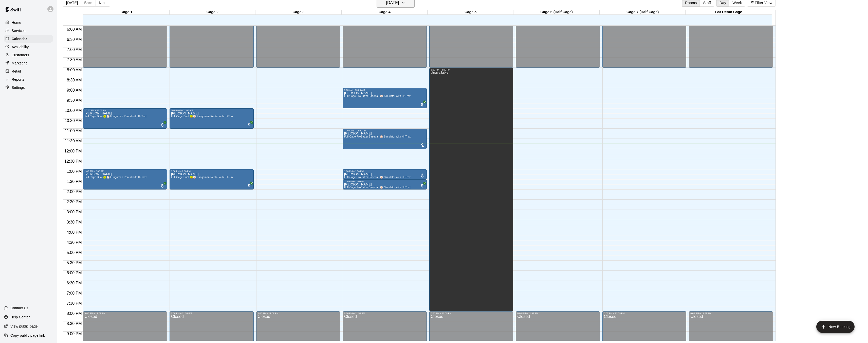
click at [405, 5] on icon "button" at bounding box center [403, 3] width 4 height 6
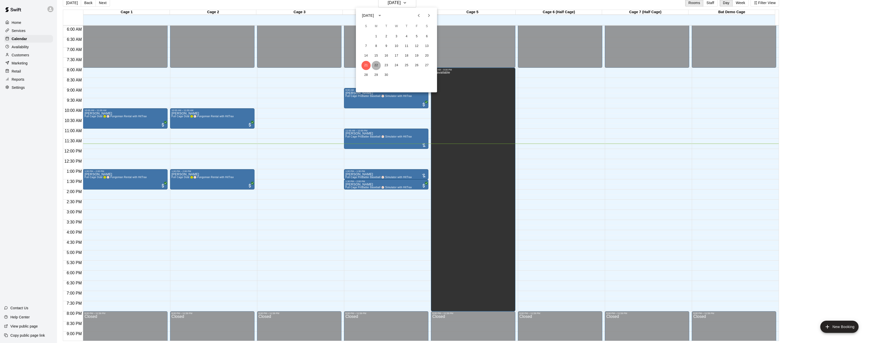
click at [378, 65] on button "22" at bounding box center [376, 65] width 9 height 9
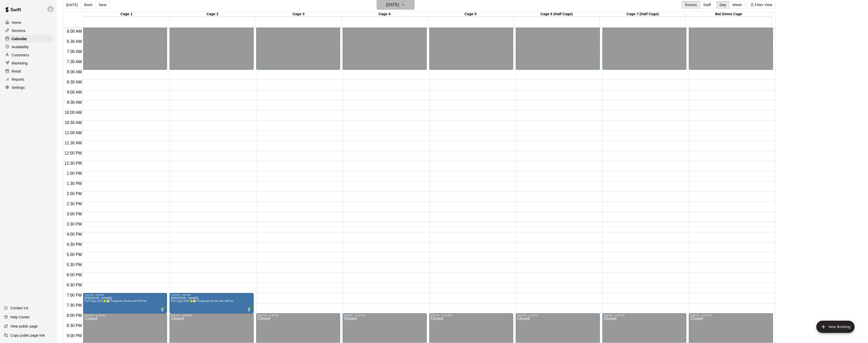
click at [414, 5] on button "Monday Sep 22" at bounding box center [396, 5] width 38 height 10
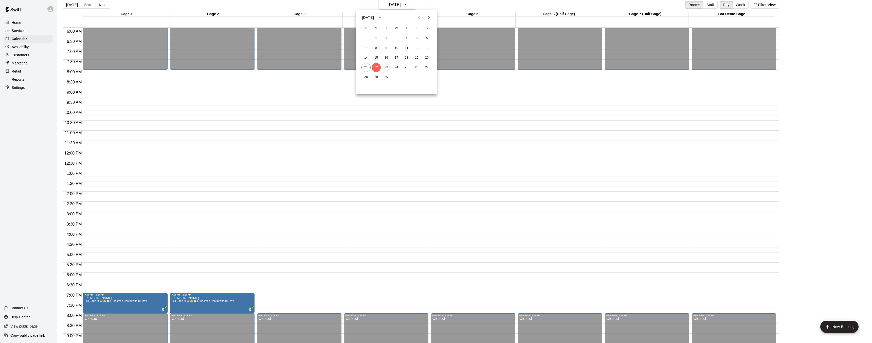
click at [390, 67] on button "23" at bounding box center [386, 67] width 9 height 9
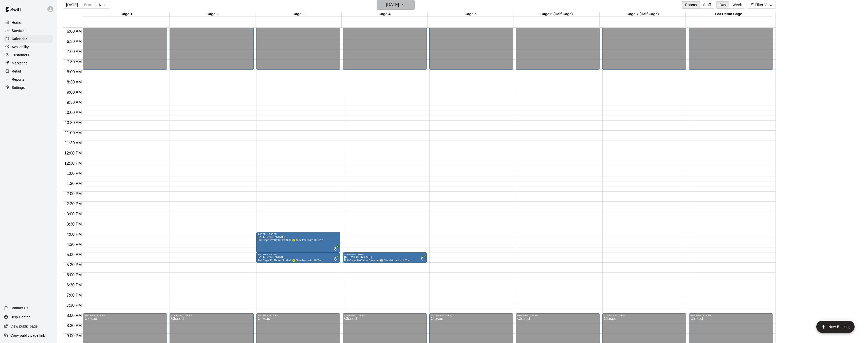
click at [412, 8] on button "Tuesday Sep 23" at bounding box center [396, 5] width 38 height 10
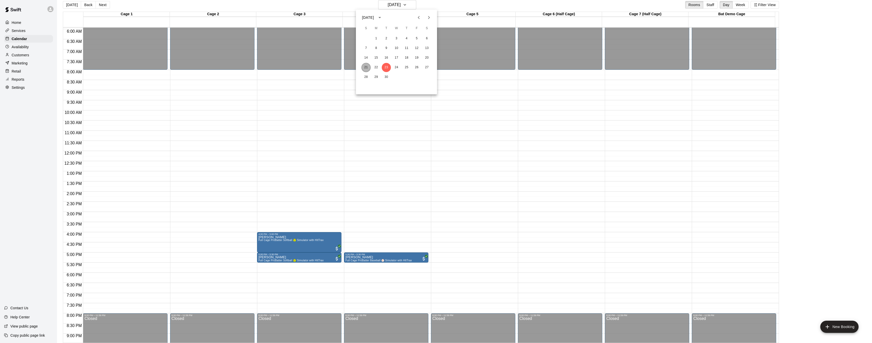
click at [366, 67] on button "21" at bounding box center [365, 67] width 9 height 9
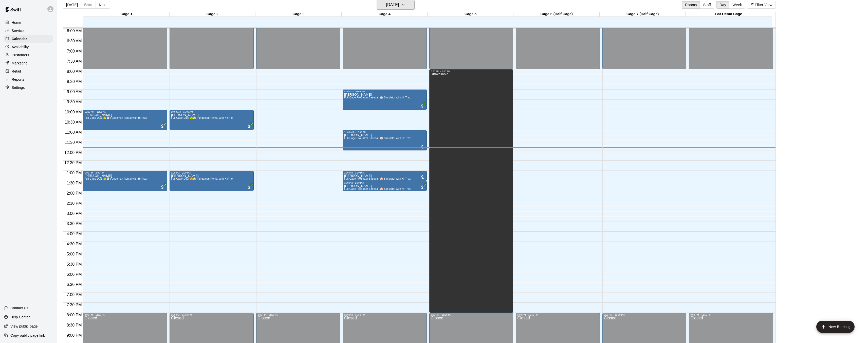
scroll to position [126, 0]
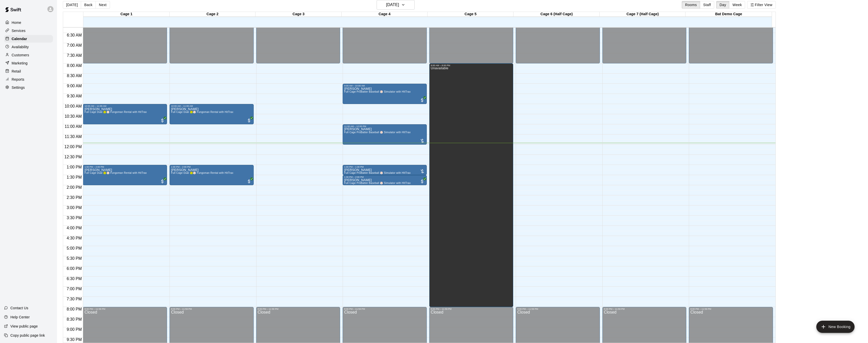
click at [34, 57] on div "Customers" at bounding box center [28, 55] width 49 height 8
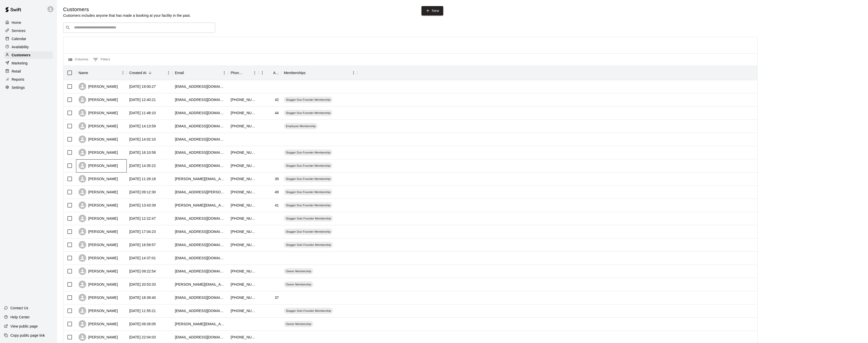
click at [106, 168] on div "Meghan Hess" at bounding box center [98, 166] width 39 height 8
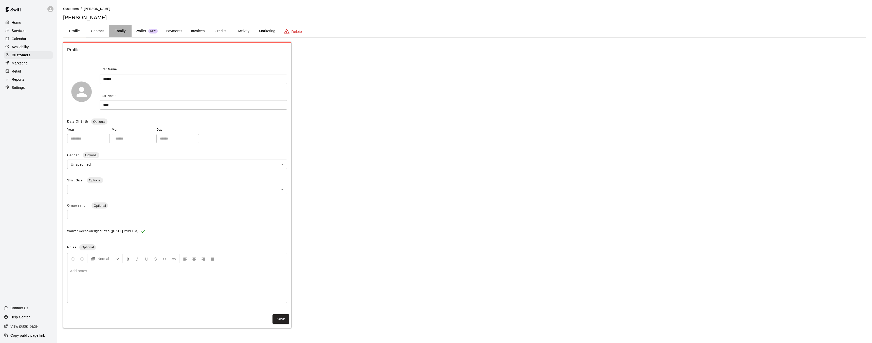
click at [122, 34] on button "Family" at bounding box center [120, 31] width 23 height 12
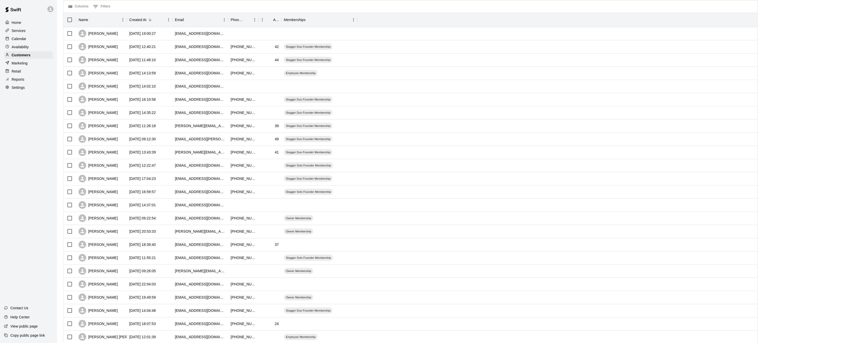
scroll to position [95, 0]
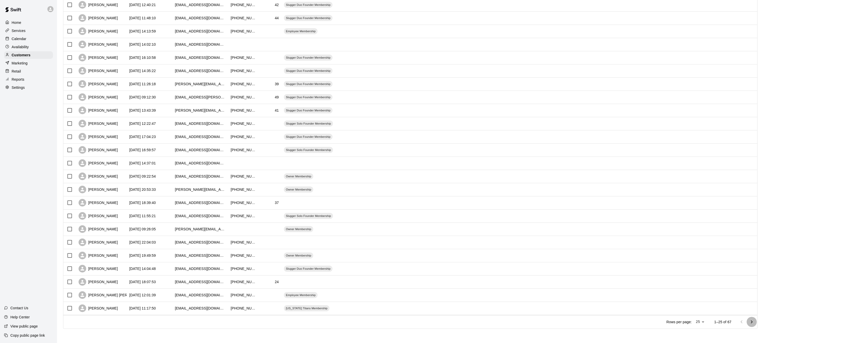
click at [755, 323] on icon "Go to next page" at bounding box center [752, 322] width 6 height 6
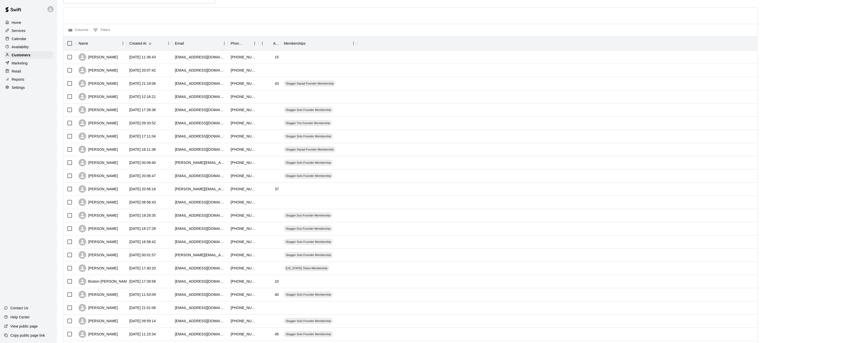
scroll to position [28, 0]
click at [110, 110] on div "Michael Dean" at bounding box center [98, 111] width 39 height 8
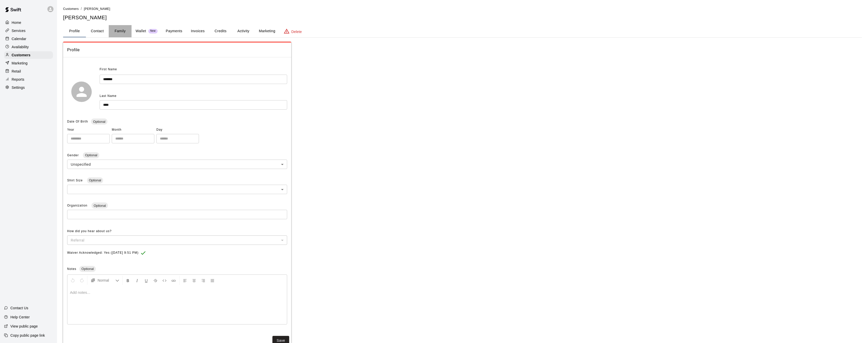
click at [122, 30] on button "Family" at bounding box center [120, 31] width 23 height 12
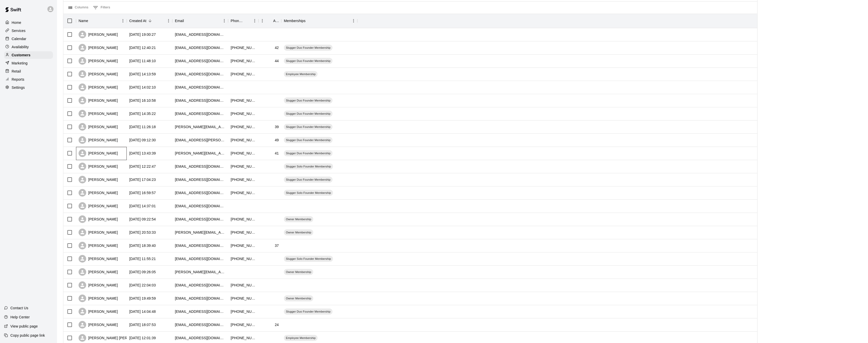
scroll to position [95, 0]
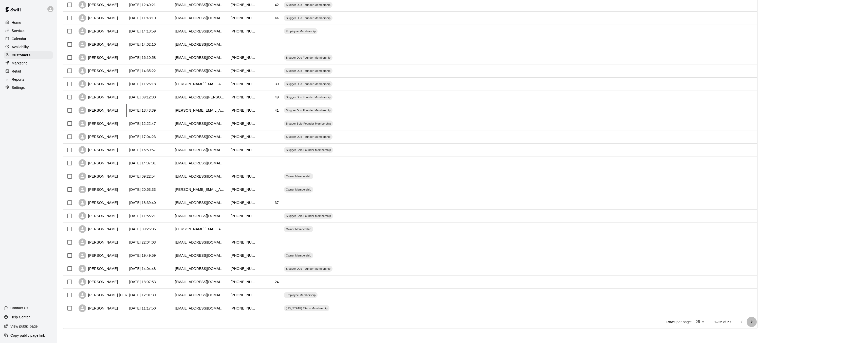
click at [753, 322] on icon "Go to next page" at bounding box center [752, 322] width 6 height 6
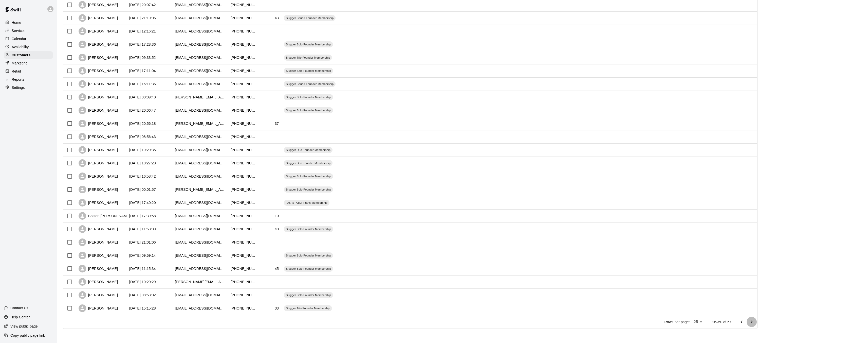
click at [753, 321] on icon "Go to next page" at bounding box center [752, 321] width 2 height 3
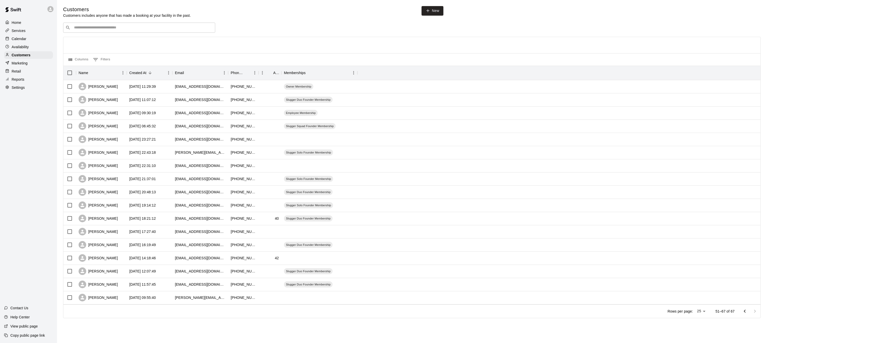
click at [29, 39] on div "Calendar" at bounding box center [28, 39] width 49 height 8
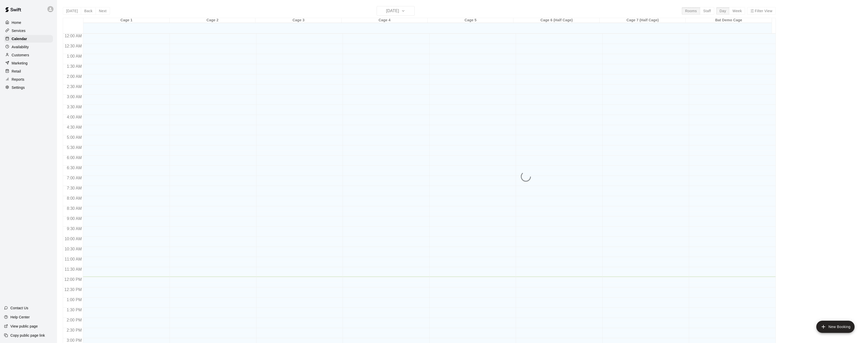
scroll to position [157, 0]
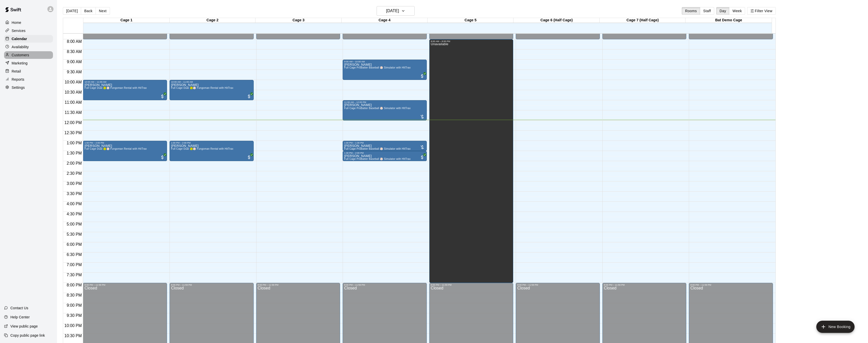
click at [23, 55] on p "Customers" at bounding box center [20, 54] width 17 height 5
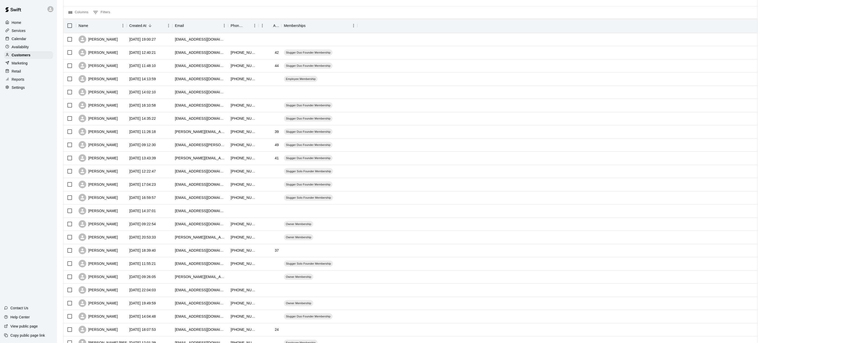
scroll to position [95, 0]
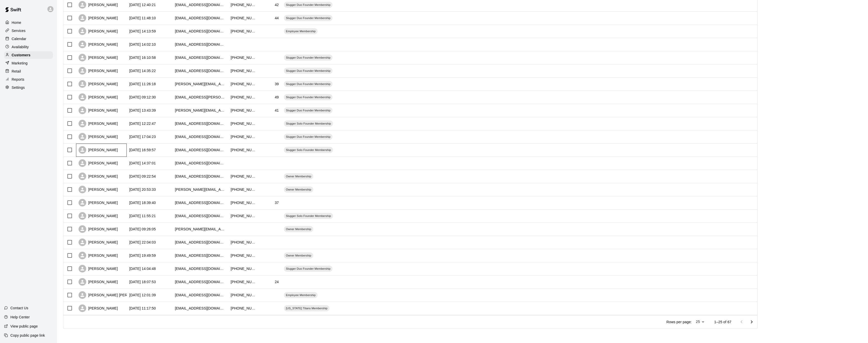
click at [114, 152] on div "[PERSON_NAME]" at bounding box center [101, 149] width 51 height 13
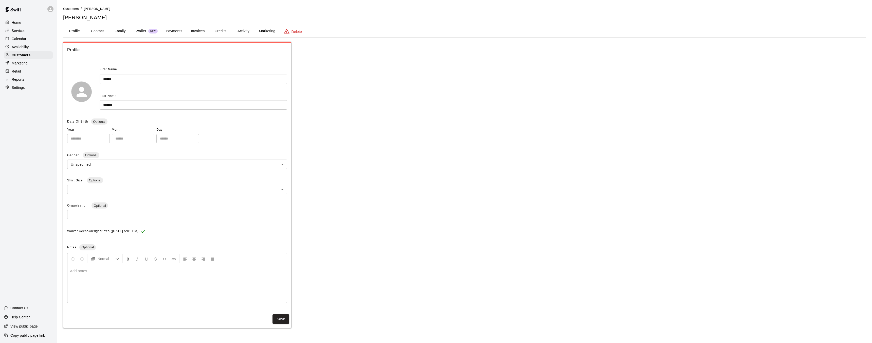
click at [120, 32] on button "Family" at bounding box center [120, 31] width 23 height 12
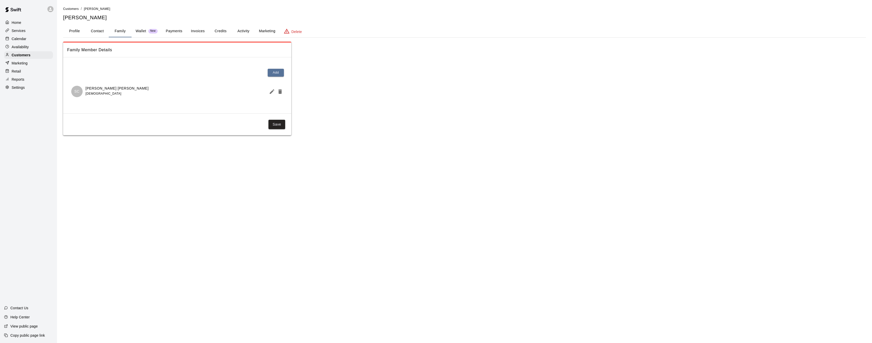
click at [19, 23] on p "Home" at bounding box center [17, 22] width 10 height 5
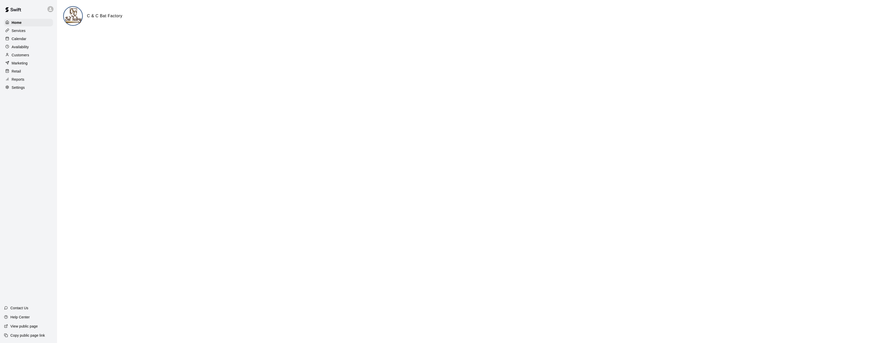
click at [27, 31] on div "Services" at bounding box center [28, 31] width 49 height 8
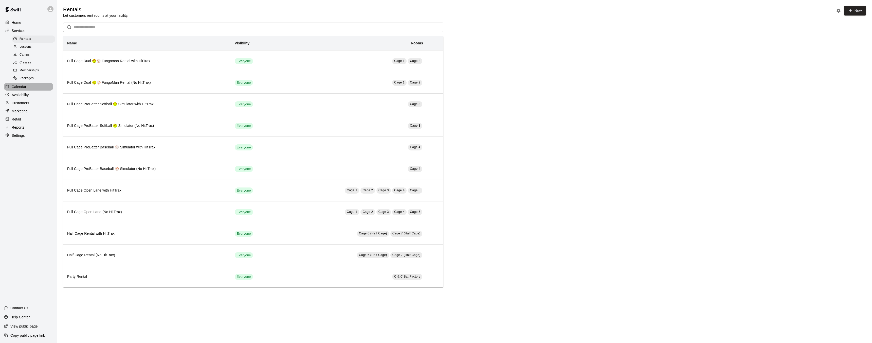
click at [25, 86] on p "Calendar" at bounding box center [19, 86] width 15 height 5
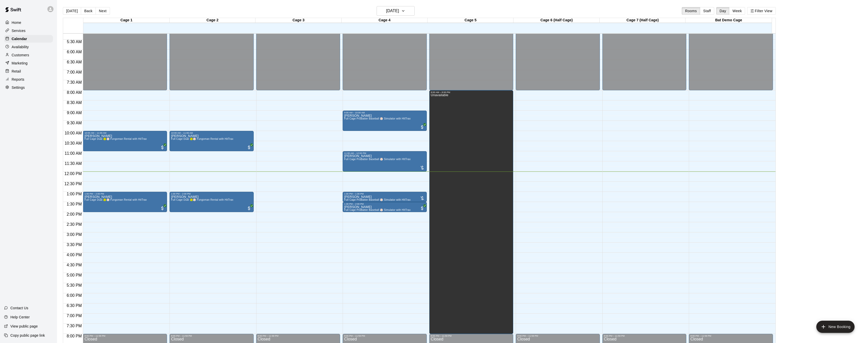
scroll to position [107, 0]
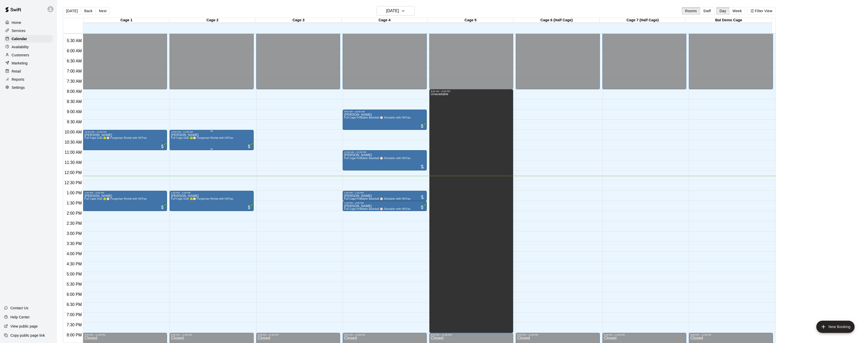
click at [206, 142] on div "Jeffrey Sexson Full Cage Dual 🥎⚾ Fungoman Rental with HitTrax" at bounding box center [202, 304] width 62 height 343
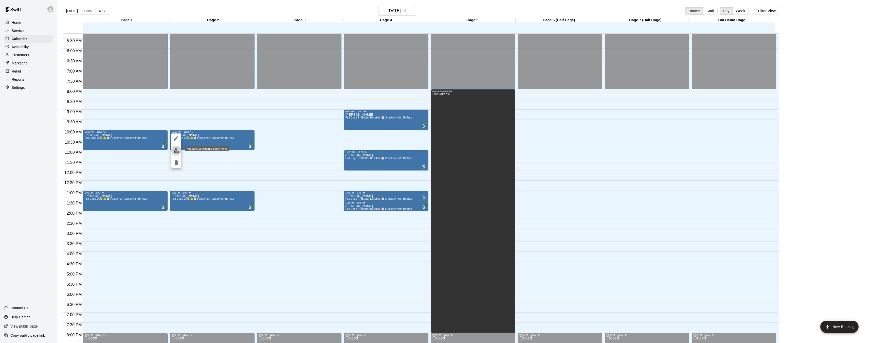
click at [177, 151] on img "edit" at bounding box center [176, 150] width 6 height 6
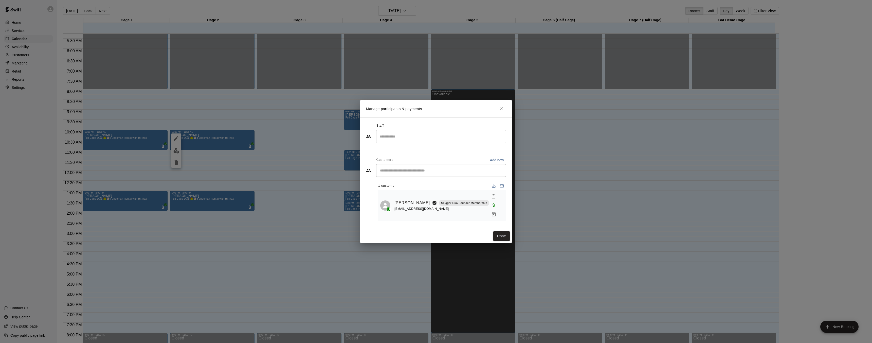
click at [444, 206] on div "Matthew Sexson Slugger Duo Founder Membership" at bounding box center [441, 202] width 95 height 7
click at [427, 172] on input "Start typing to search customers..." at bounding box center [440, 170] width 125 height 5
click at [501, 113] on button "Close" at bounding box center [501, 108] width 9 height 9
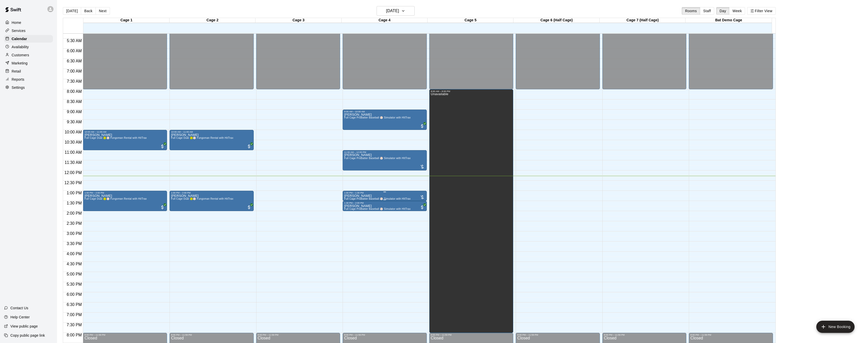
click at [358, 196] on p "[PERSON_NAME]" at bounding box center [377, 196] width 66 height 0
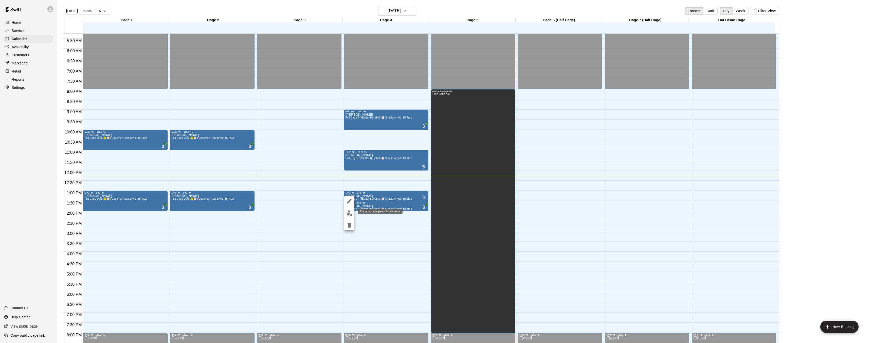
click at [349, 212] on img "edit" at bounding box center [349, 213] width 6 height 6
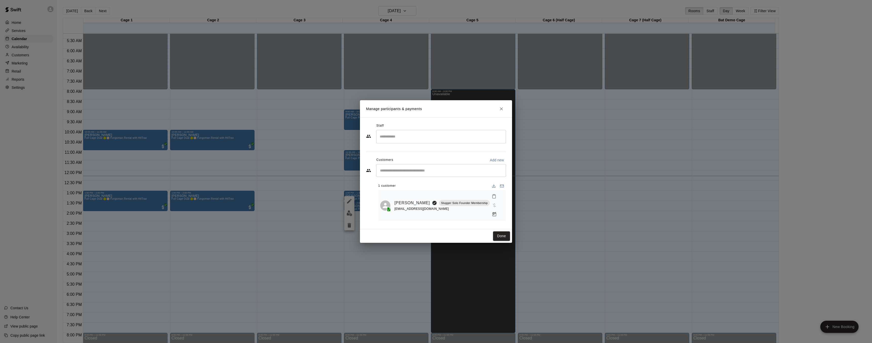
click at [501, 110] on icon "Close" at bounding box center [501, 108] width 3 height 3
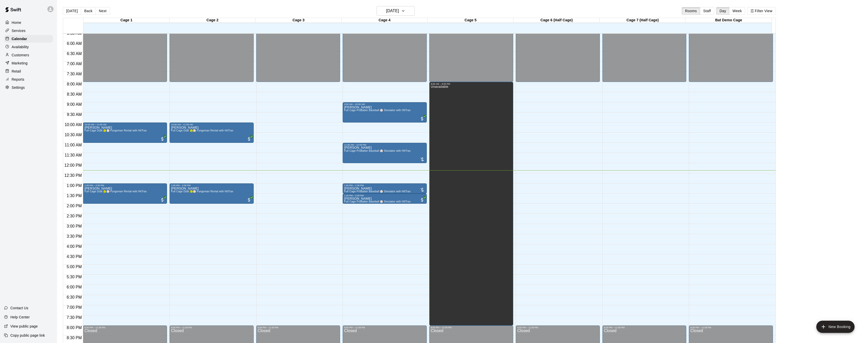
scroll to position [116, 0]
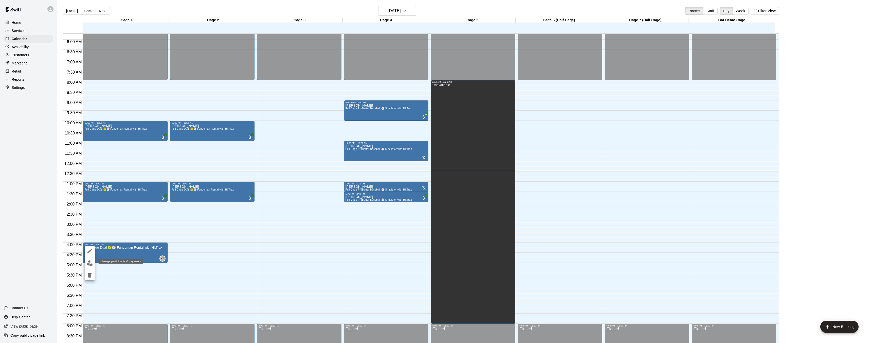
click at [88, 261] on img "edit" at bounding box center [90, 263] width 6 height 6
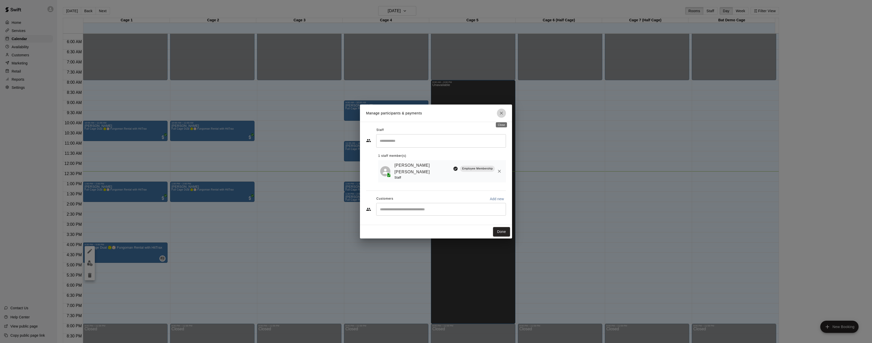
click at [502, 114] on icon "Close" at bounding box center [501, 113] width 3 height 3
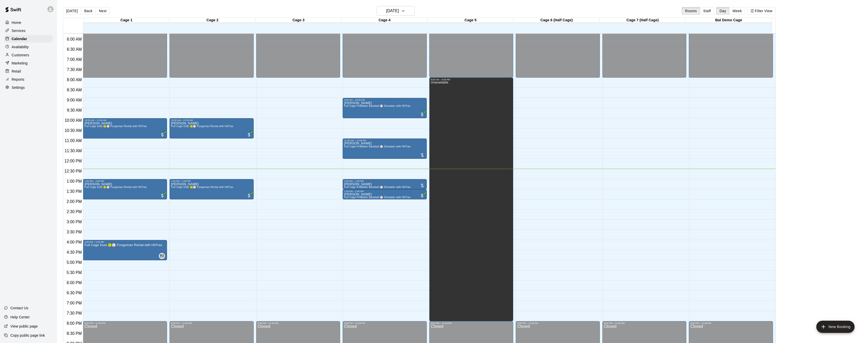
scroll to position [118, 0]
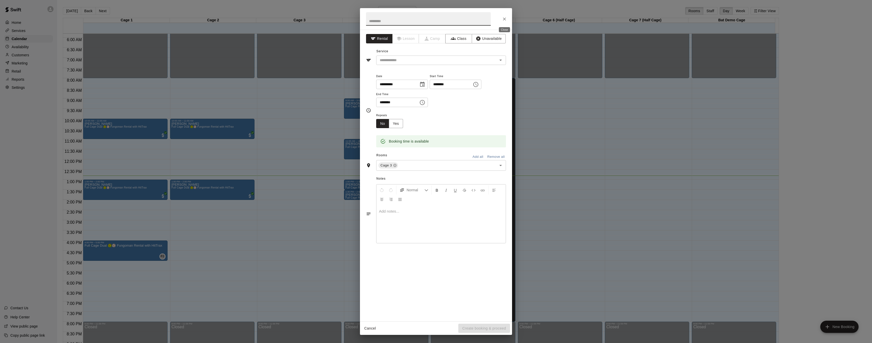
click at [506, 21] on icon "Close" at bounding box center [504, 18] width 5 height 5
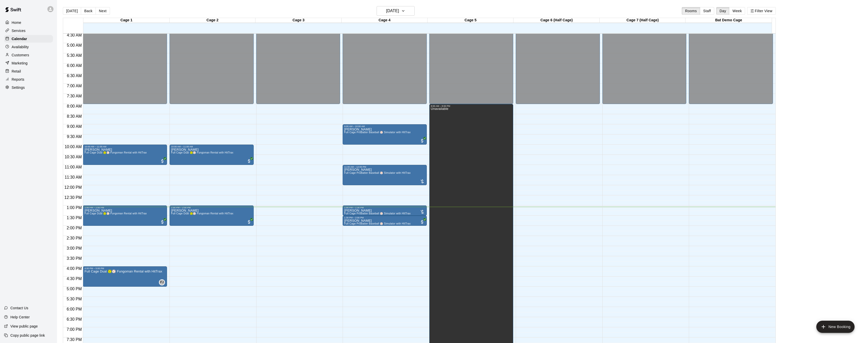
scroll to position [93, 0]
click at [354, 210] on p "[PERSON_NAME]" at bounding box center [377, 210] width 66 height 0
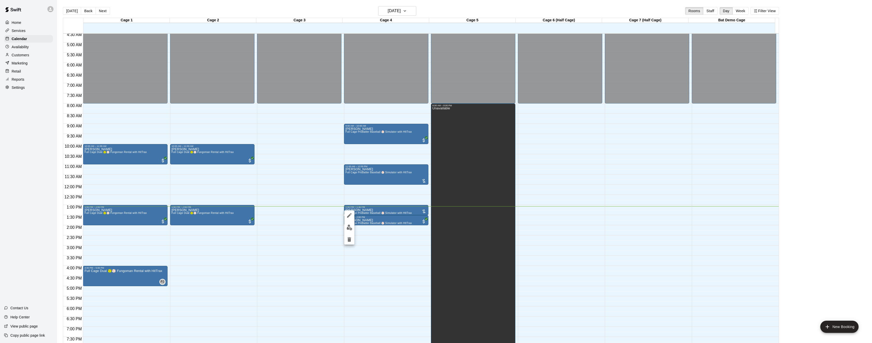
click at [369, 248] on div at bounding box center [436, 171] width 872 height 343
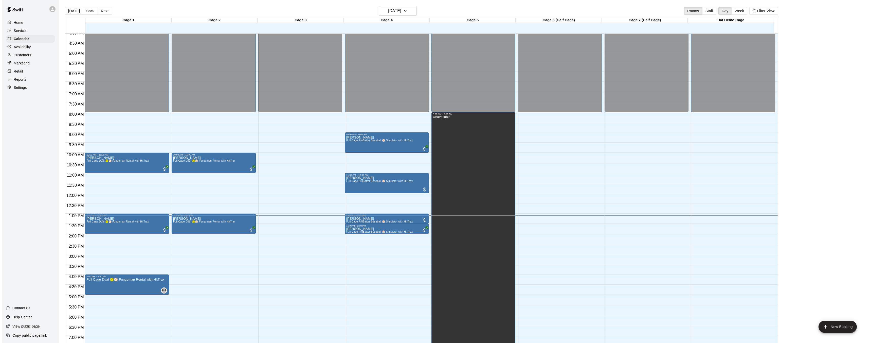
scroll to position [84, 0]
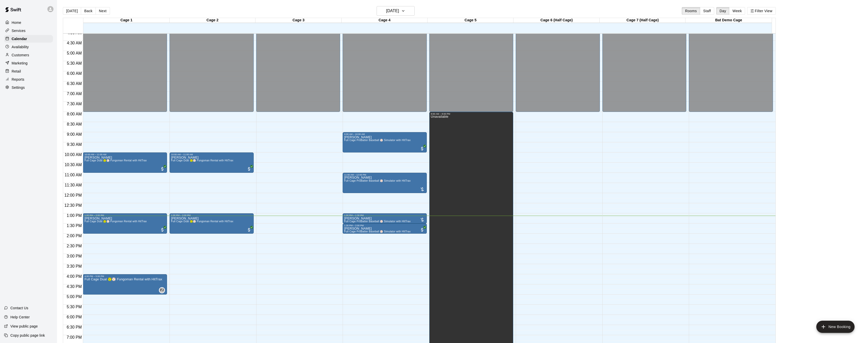
click at [534, 216] on div "12:00 AM – 8:00 AM Closed 8:00 PM – 11:59 PM Closed" at bounding box center [558, 193] width 84 height 487
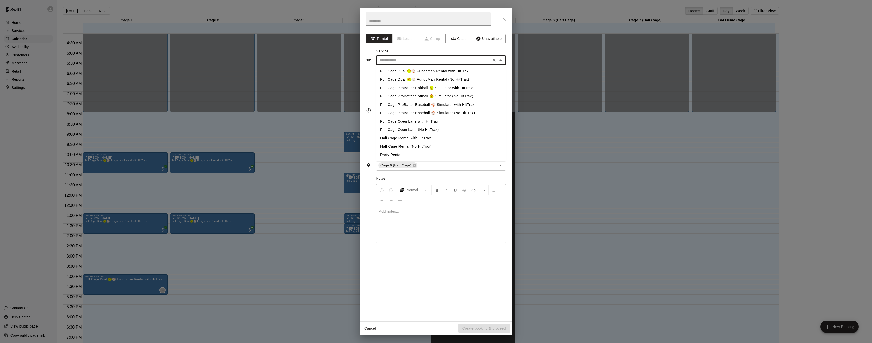
click at [423, 59] on input "text" at bounding box center [434, 60] width 112 height 6
click at [429, 138] on li "Half Cage Rental with HitTrax" at bounding box center [441, 138] width 130 height 8
type input "**********"
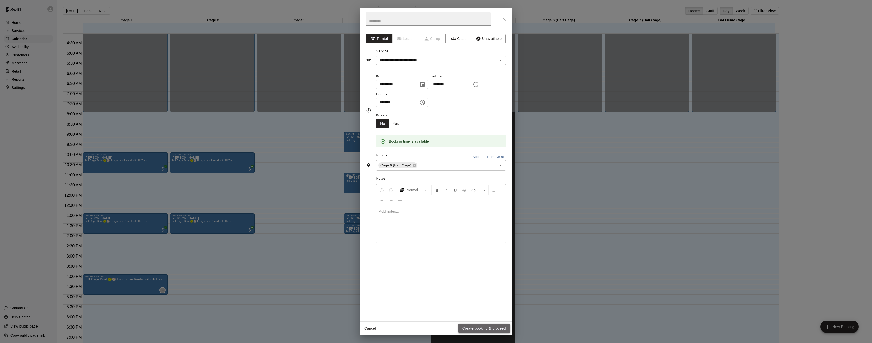
click at [490, 327] on button "Create booking & proceed" at bounding box center [484, 327] width 52 height 9
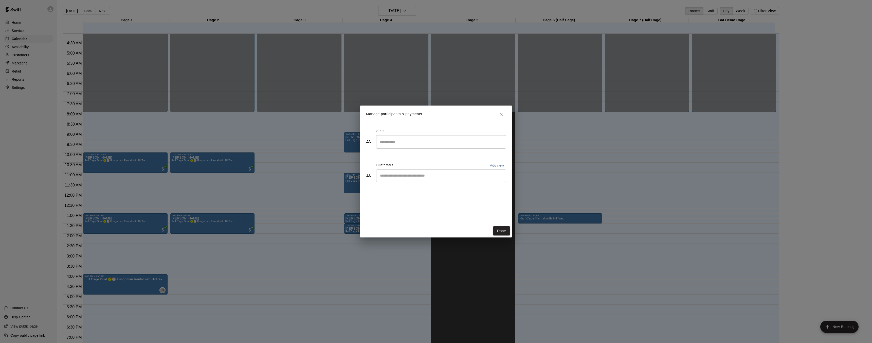
click at [501, 114] on icon "Close" at bounding box center [501, 114] width 3 height 3
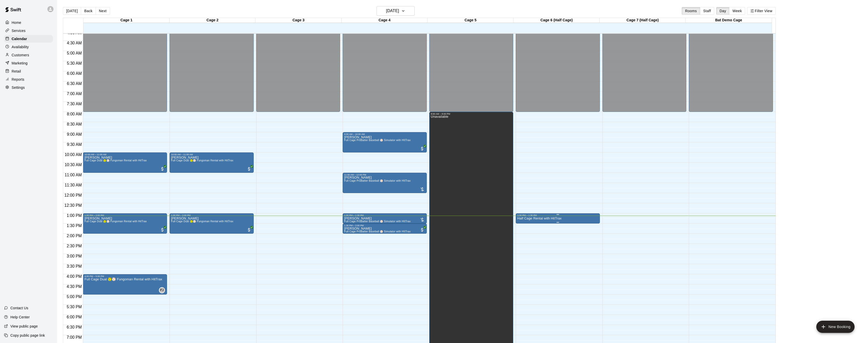
click at [529, 218] on p "Half Cage Rental with HitTrax" at bounding box center [539, 218] width 44 height 0
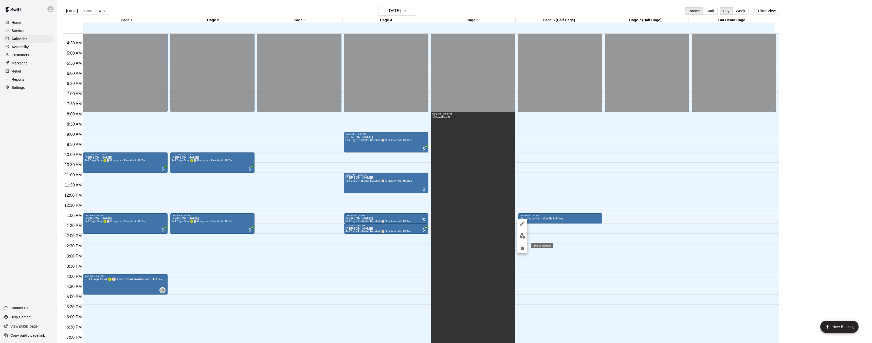
click at [520, 246] on icon "delete" at bounding box center [522, 248] width 6 height 6
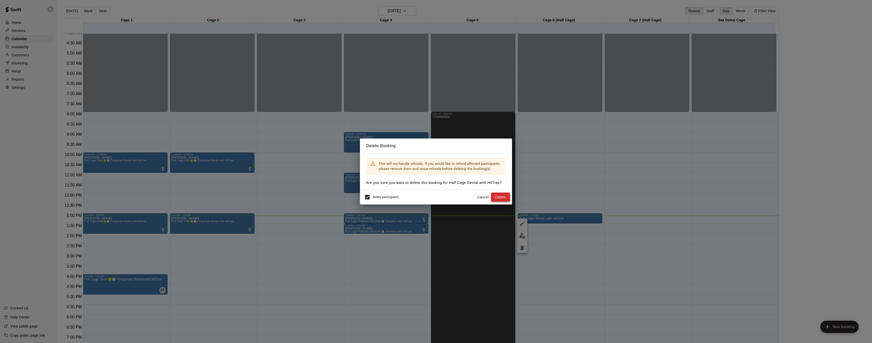
click at [497, 196] on button "Delete" at bounding box center [500, 196] width 19 height 9
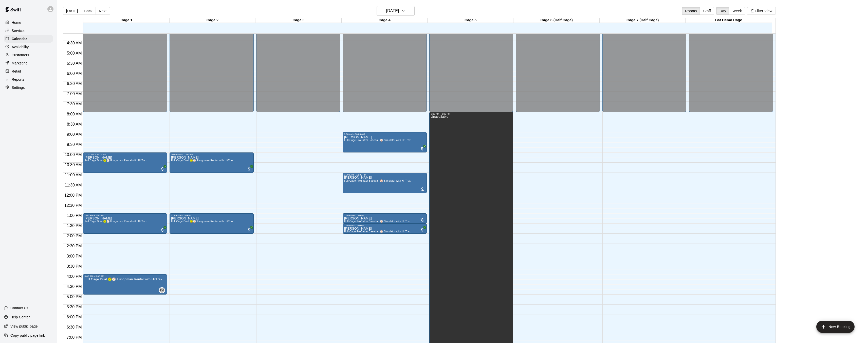
click at [539, 216] on div "12:00 AM – 8:00 AM Closed 8:00 PM – 11:59 PM Closed" at bounding box center [558, 193] width 84 height 487
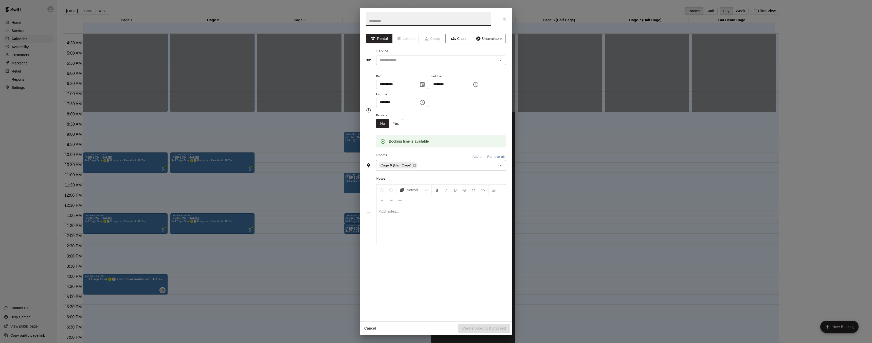
click at [411, 103] on input "********" at bounding box center [395, 102] width 39 height 9
click at [420, 102] on button "Choose time, selected time is 1:30 PM" at bounding box center [422, 102] width 10 height 10
click at [397, 114] on li "00" at bounding box center [398, 112] width 12 height 9
click at [386, 120] on li "02" at bounding box center [383, 122] width 12 height 9
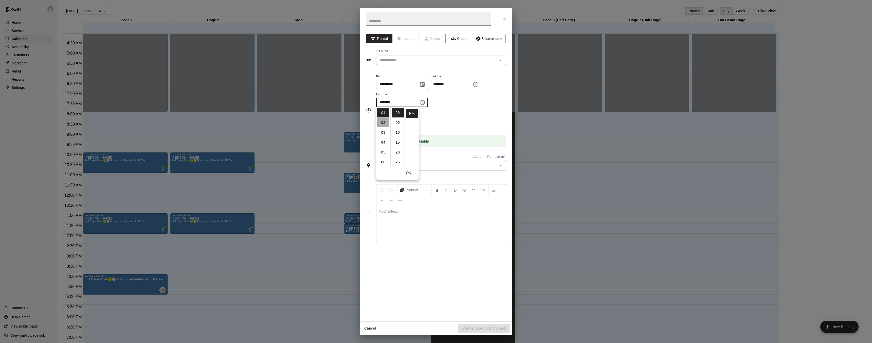
type input "********"
click at [407, 174] on button "OK" at bounding box center [408, 172] width 16 height 9
click at [504, 20] on icon "Close" at bounding box center [504, 18] width 5 height 5
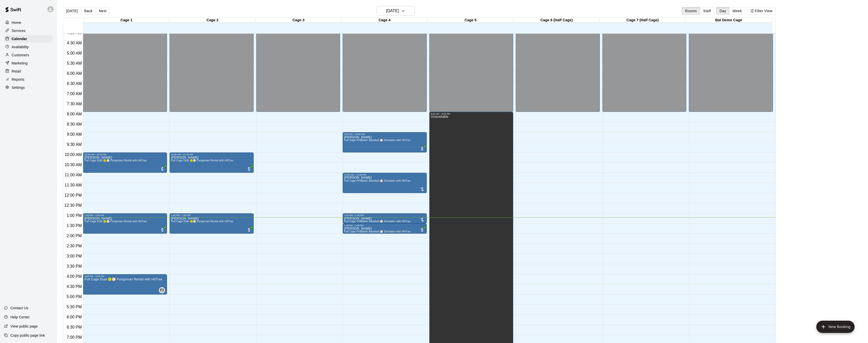
click at [547, 216] on div "12:00 AM – 8:00 AM Closed 8:00 PM – 11:59 PM Closed" at bounding box center [558, 193] width 84 height 487
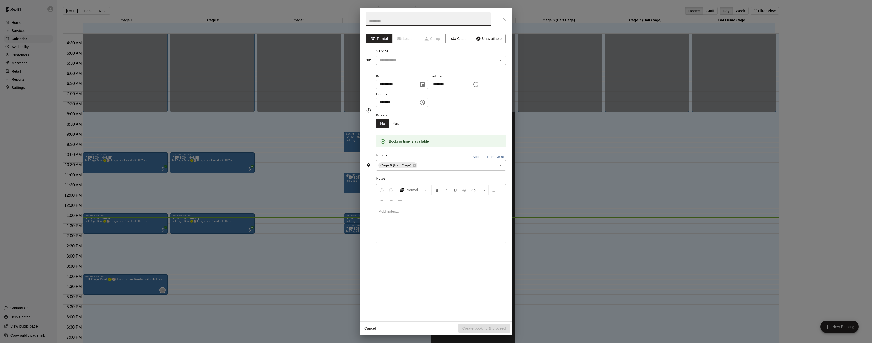
click at [417, 104] on div "******** ​" at bounding box center [402, 102] width 52 height 9
click at [422, 102] on icon "Choose time, selected time is 1:30 PM" at bounding box center [422, 102] width 6 height 6
click at [399, 109] on li "00" at bounding box center [398, 108] width 12 height 9
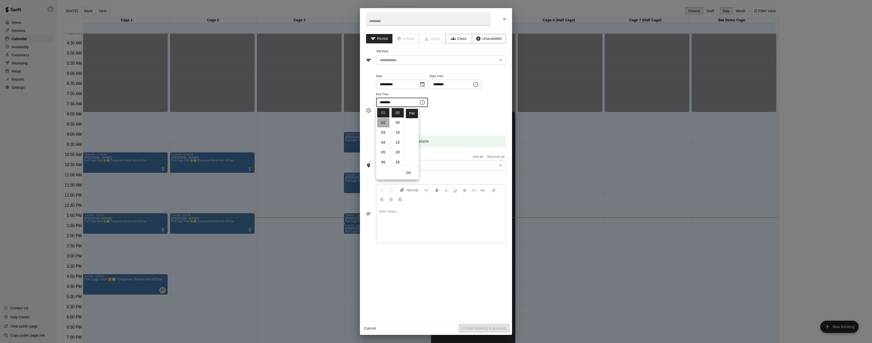
click at [383, 121] on li "02" at bounding box center [383, 122] width 12 height 9
type input "********"
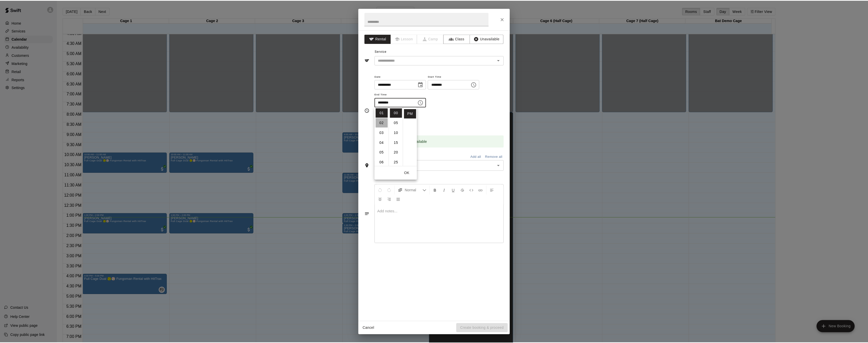
scroll to position [20, 0]
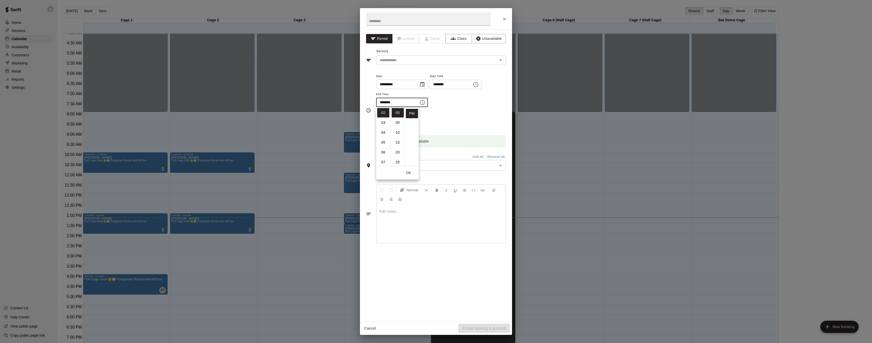
click at [408, 173] on button "OK" at bounding box center [408, 172] width 16 height 9
click at [484, 60] on input "text" at bounding box center [434, 60] width 112 height 6
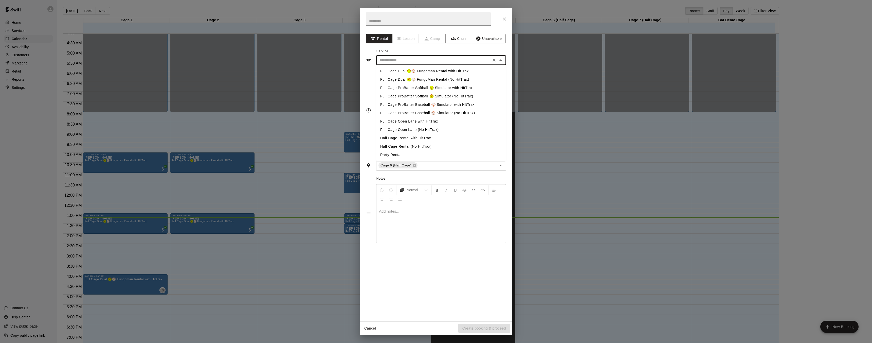
click at [415, 137] on li "Half Cage Rental with HitTrax" at bounding box center [441, 138] width 130 height 8
type input "**********"
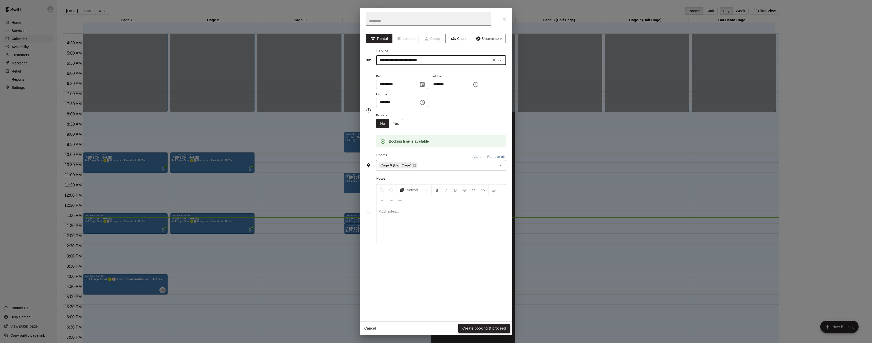
click at [483, 328] on button "Create booking & proceed" at bounding box center [484, 327] width 52 height 9
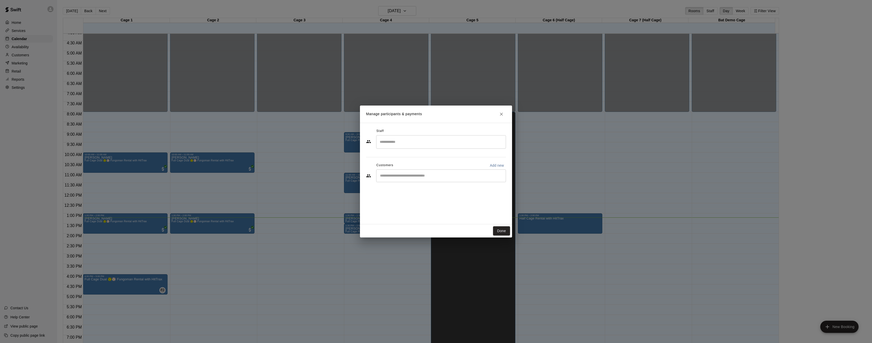
click at [425, 138] on input "Search staff" at bounding box center [440, 141] width 125 height 9
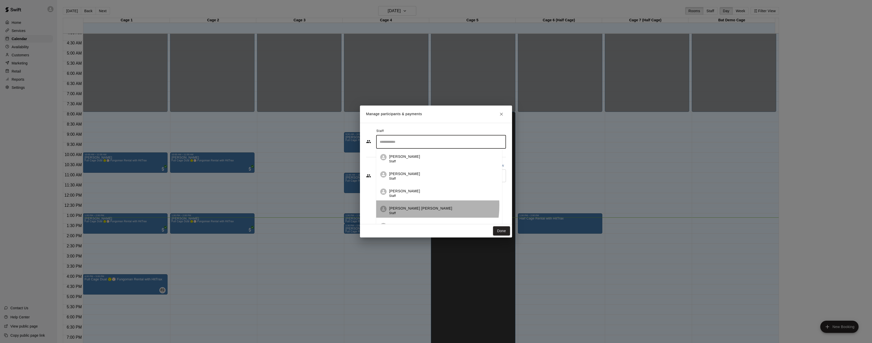
click at [402, 205] on li "Presley Jantzi Staff" at bounding box center [439, 208] width 126 height 17
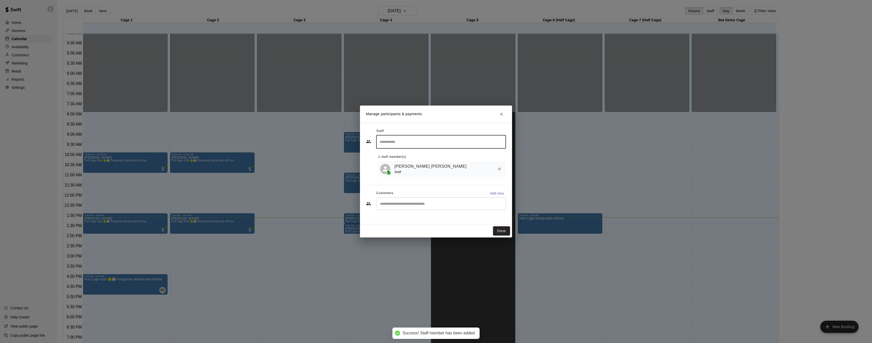
drag, startPoint x: 402, startPoint y: 210, endPoint x: 404, endPoint y: 207, distance: 4.1
click at [402, 209] on div "​" at bounding box center [436, 204] width 140 height 14
click at [404, 207] on div "​" at bounding box center [441, 203] width 130 height 13
type input "*****"
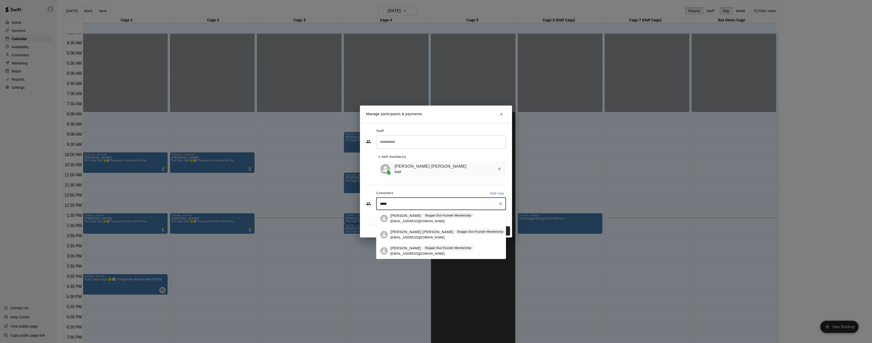
click at [415, 219] on span "mathewhutchinson1@gmail.com" at bounding box center [417, 221] width 54 height 4
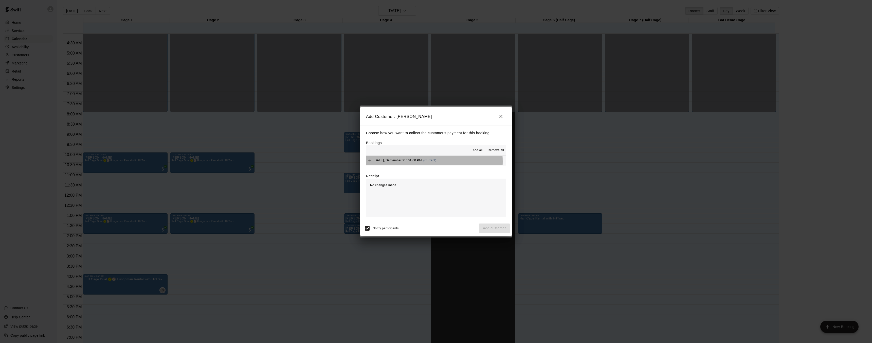
click at [416, 161] on span "Sunday, September 21: 01:00 PM" at bounding box center [398, 160] width 48 height 4
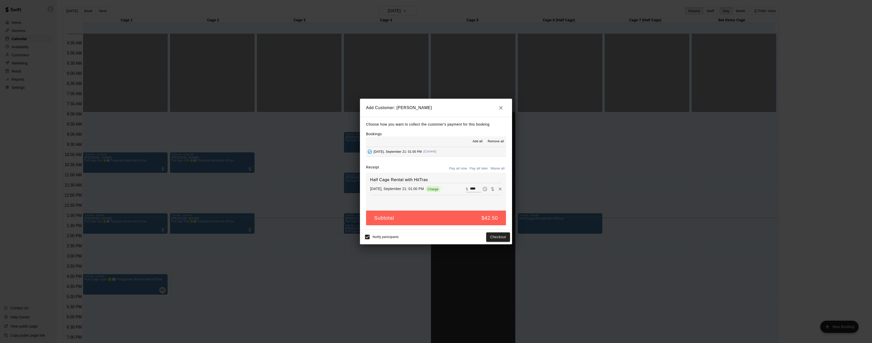
click at [474, 188] on input "****" at bounding box center [475, 189] width 11 height 7
type input "*"
click at [489, 237] on button "Add customer" at bounding box center [494, 236] width 31 height 9
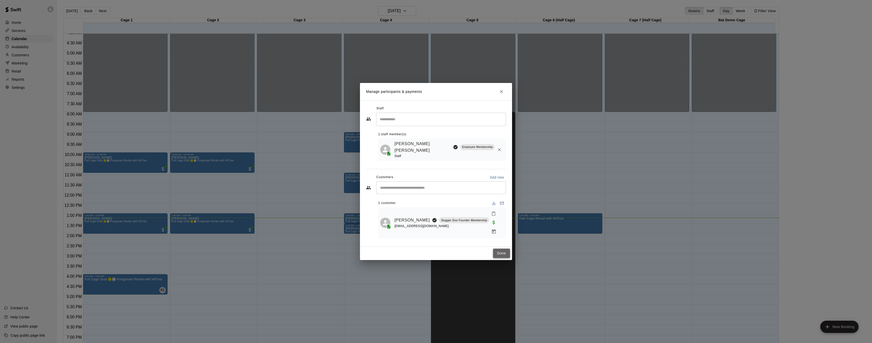
click at [500, 248] on button "Done" at bounding box center [501, 252] width 17 height 9
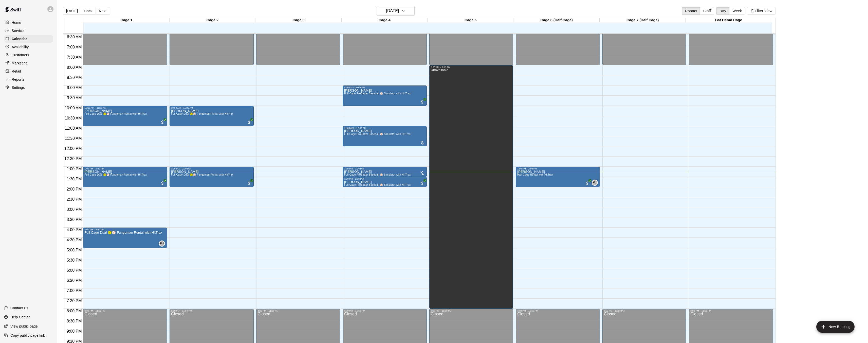
scroll to position [116, 0]
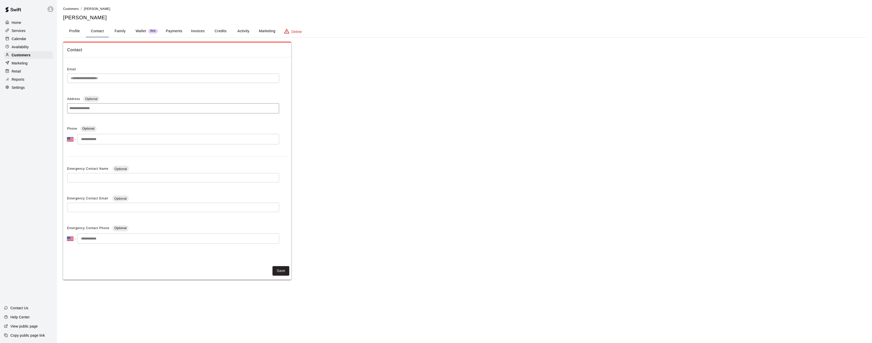
select select "**"
click at [73, 30] on button "Profile" at bounding box center [74, 31] width 23 height 12
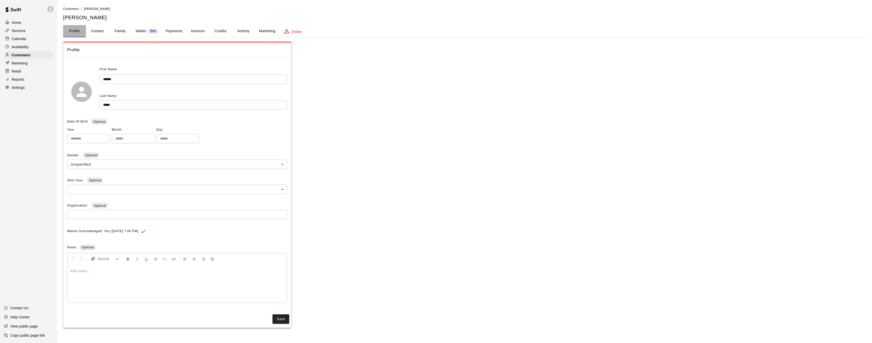
click at [76, 29] on button "Profile" at bounding box center [74, 31] width 23 height 12
click at [16, 21] on p "Home" at bounding box center [17, 22] width 10 height 5
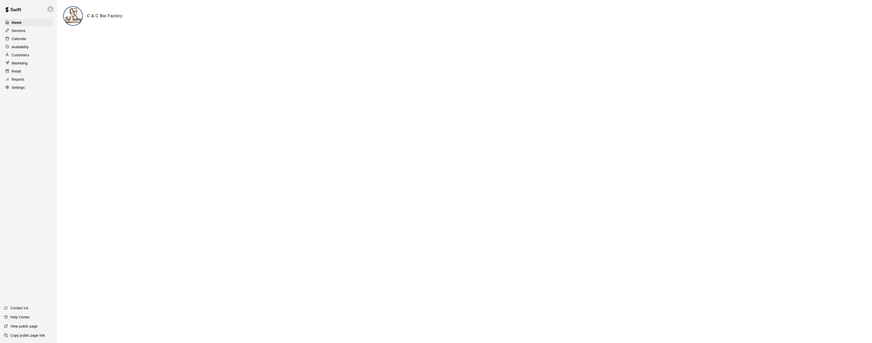
click at [22, 39] on p "Calendar" at bounding box center [19, 38] width 15 height 5
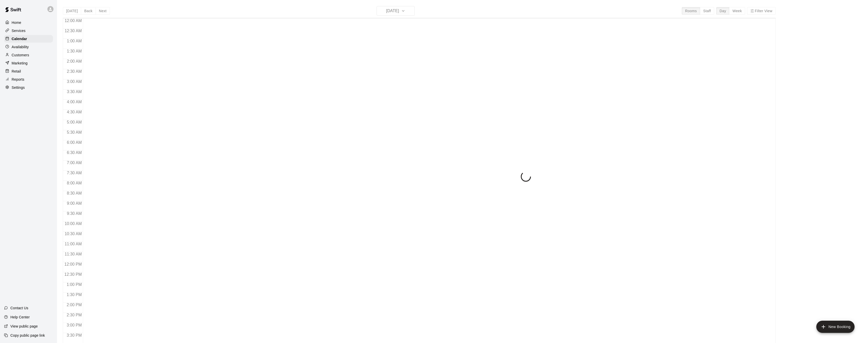
scroll to position [157, 0]
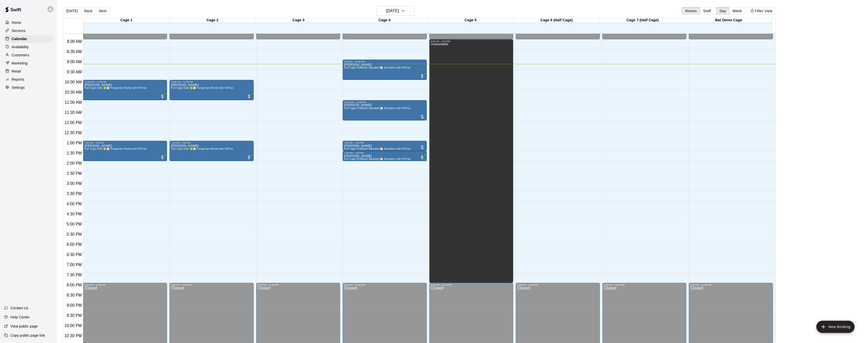
click at [24, 21] on div "Home" at bounding box center [28, 23] width 49 height 8
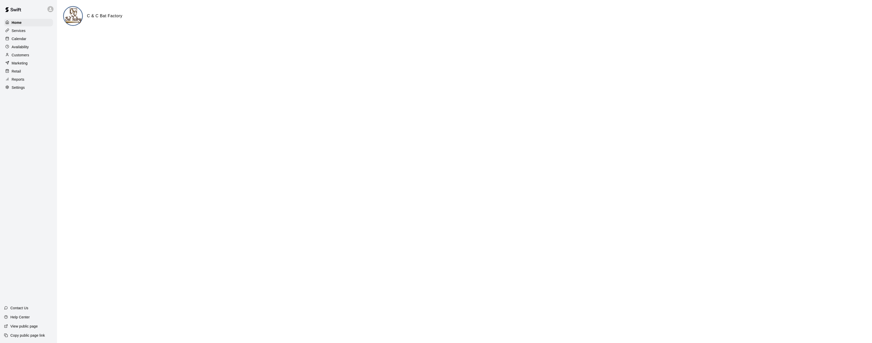
click at [28, 40] on div "Calendar" at bounding box center [28, 39] width 49 height 8
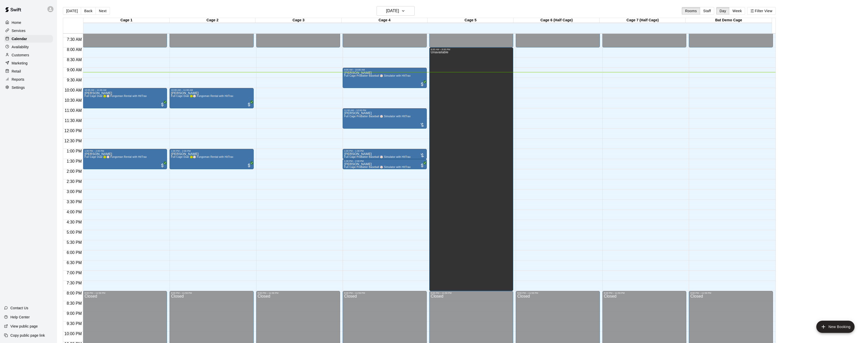
scroll to position [150, 0]
